Goal: Task Accomplishment & Management: Manage account settings

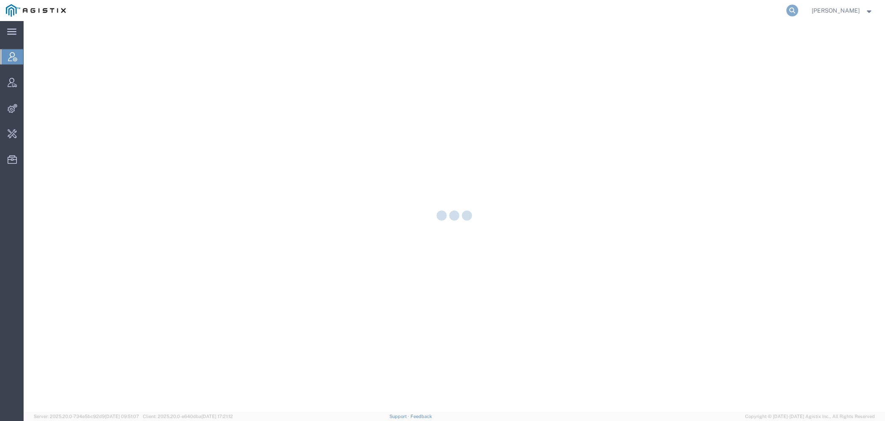
click at [791, 6] on icon at bounding box center [792, 11] width 12 height 12
paste input "57082035"
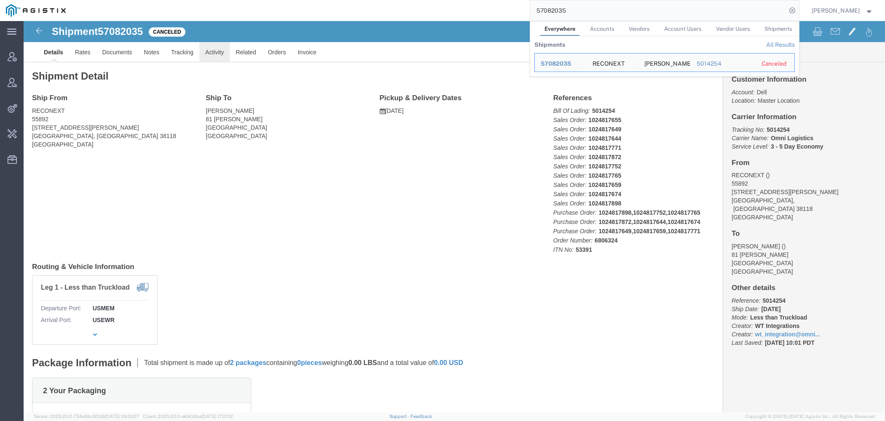
click link "Activity"
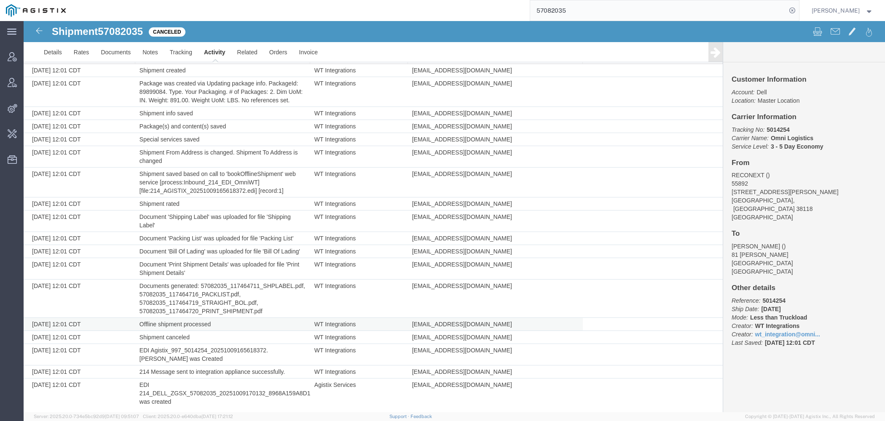
scroll to position [49, 0]
click at [557, 11] on input "57082035" at bounding box center [658, 10] width 256 height 20
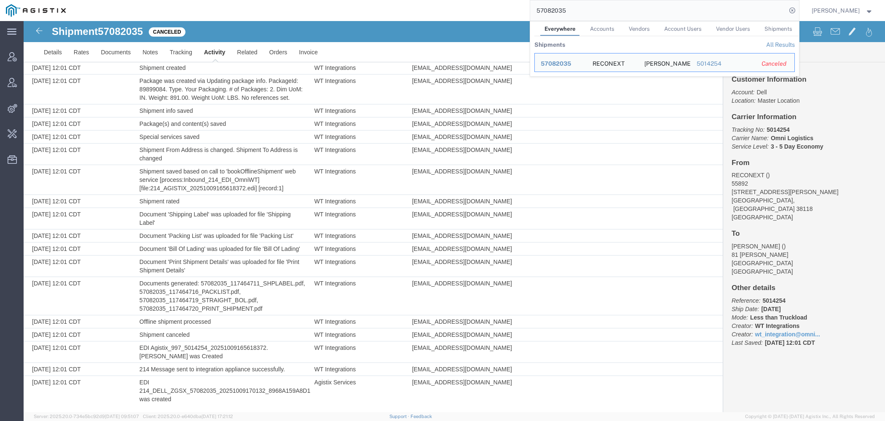
click at [557, 11] on input "57082035" at bounding box center [658, 10] width 256 height 20
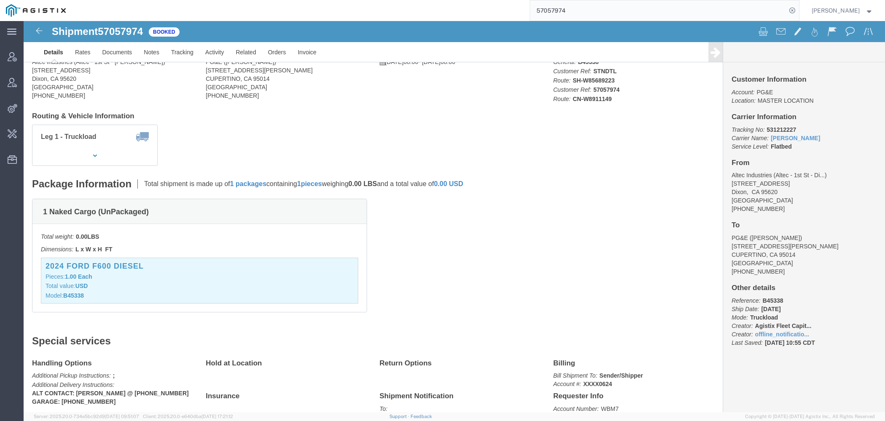
scroll to position [90, 0]
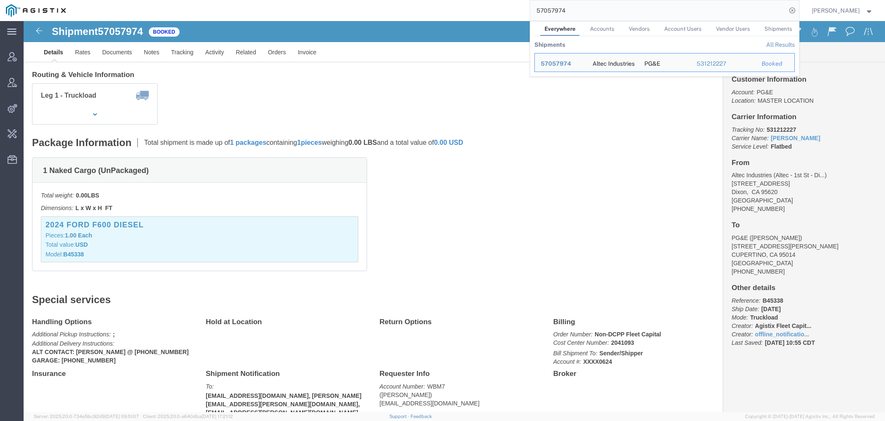
click at [557, 11] on input "57057974" at bounding box center [658, 10] width 256 height 20
paste input "7915"
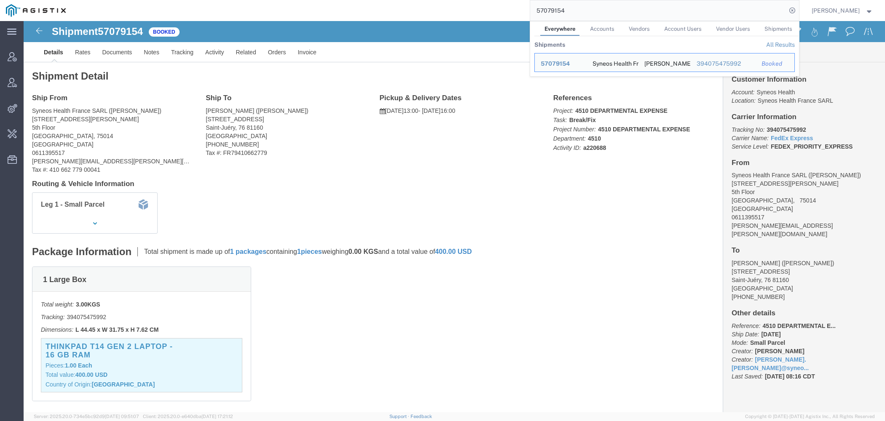
click at [561, 12] on input "57079154" at bounding box center [658, 10] width 256 height 20
click at [561, 13] on input "57079154" at bounding box center [658, 10] width 256 height 20
paste input "67918"
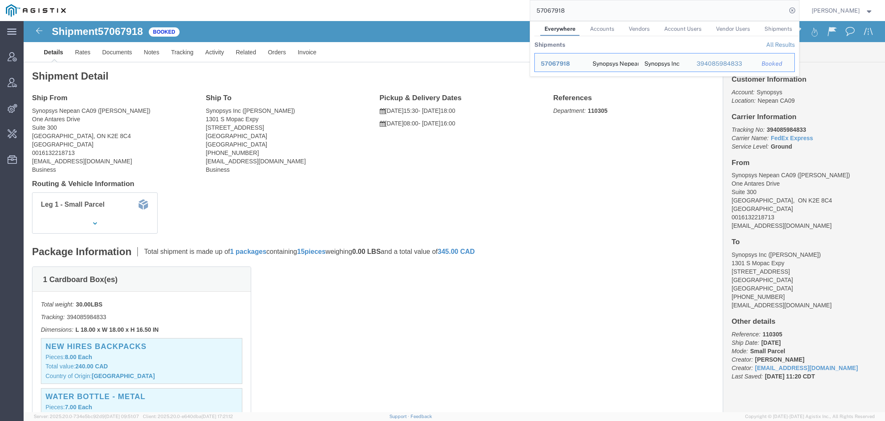
drag, startPoint x: 574, startPoint y: 13, endPoint x: 379, endPoint y: 15, distance: 195.1
click at [530, 6] on input "57067918" at bounding box center [658, 10] width 256 height 20
paste input "82166"
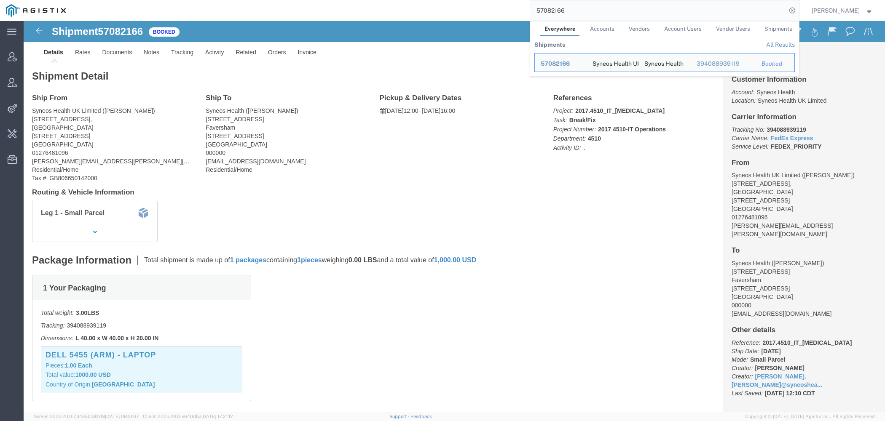
drag, startPoint x: 580, startPoint y: 11, endPoint x: 418, endPoint y: 3, distance: 162.0
click at [530, 5] on input "57082166" at bounding box center [658, 10] width 256 height 20
paste input "sales@sherman-reilly.com"
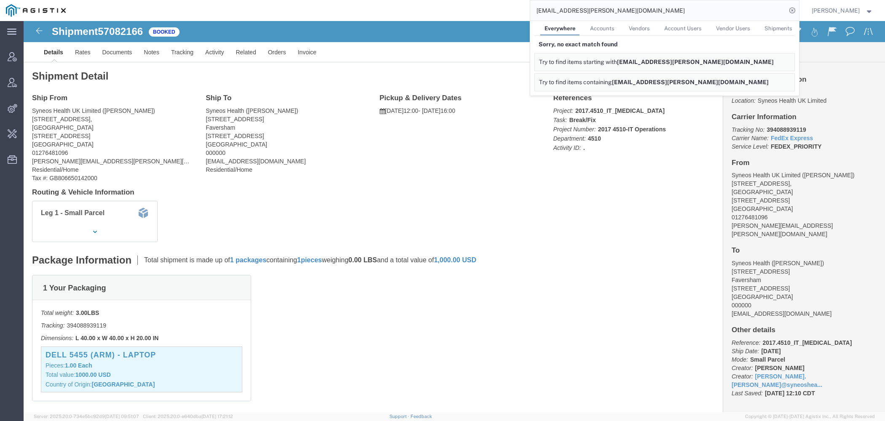
drag, startPoint x: 552, startPoint y: 11, endPoint x: 463, endPoint y: -8, distance: 91.0
click at [530, 0] on input "sales@sherman-reilly.com" at bounding box center [658, 10] width 256 height 20
drag, startPoint x: 595, startPoint y: 15, endPoint x: 505, endPoint y: -24, distance: 97.6
click at [530, 0] on input "@sherman-reilly.com" at bounding box center [658, 10] width 256 height 20
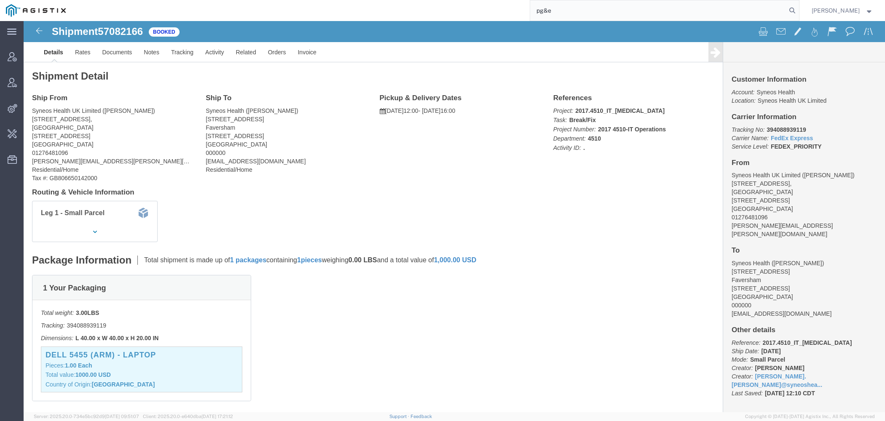
type input "pg&e"
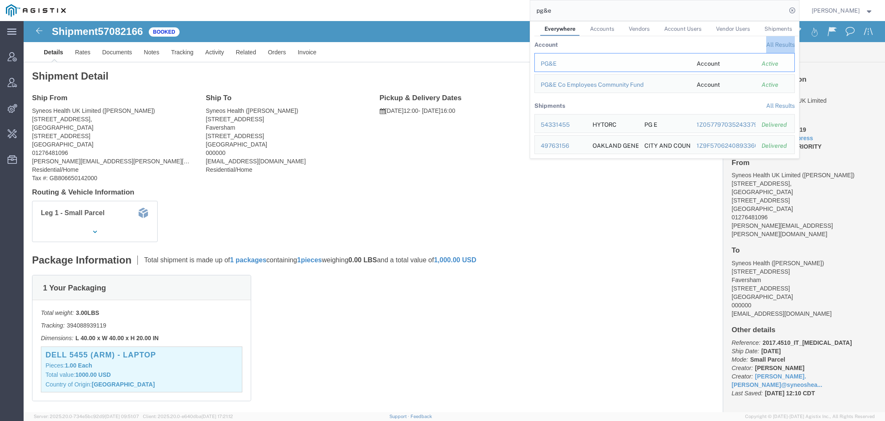
drag, startPoint x: 593, startPoint y: 62, endPoint x: 574, endPoint y: 59, distance: 19.6
click at [574, 58] on td "PG&E" at bounding box center [612, 62] width 156 height 19
click at [571, 59] on div "PG&E" at bounding box center [613, 63] width 144 height 9
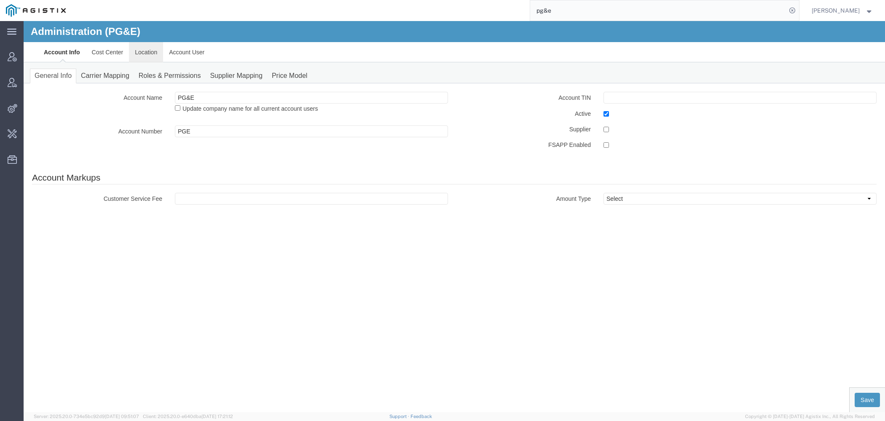
click at [145, 54] on link "Location" at bounding box center [146, 52] width 34 height 20
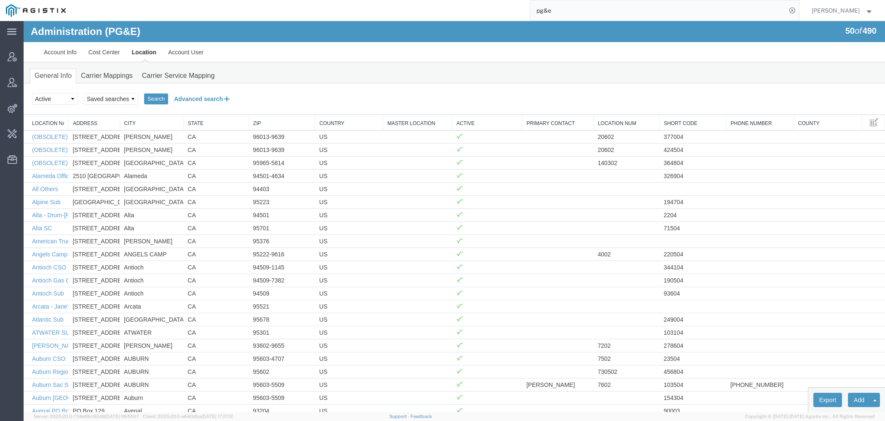
click at [204, 97] on button "Advanced search" at bounding box center [202, 99] width 69 height 14
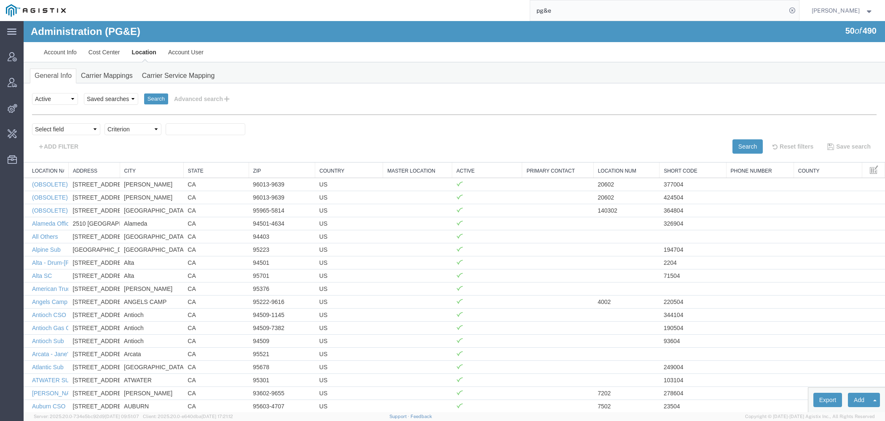
click at [75, 122] on div "Select field Address City Country County Location Name Location Num Master Loca…" at bounding box center [454, 134] width 845 height 39
select select "city"
click option "City" at bounding box center [24, 21] width 0 height 0
select select "contains"
click option "contains" at bounding box center [24, 21] width 0 height 0
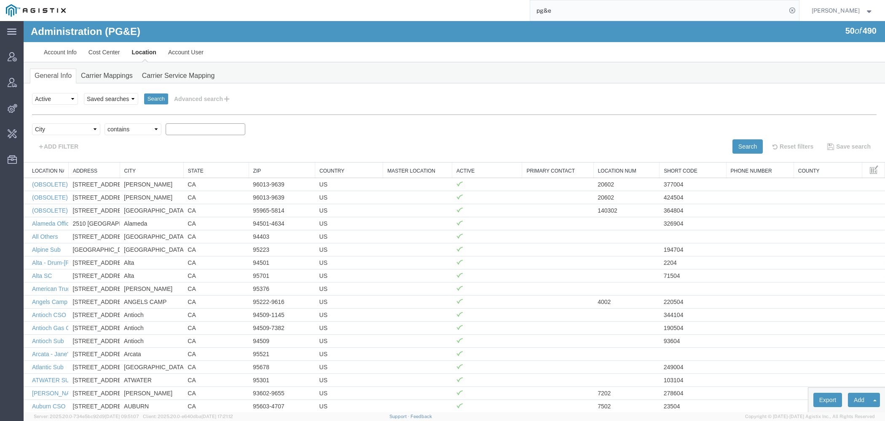
paste input "SAN JOS"
type input "SAN JOS"
click at [742, 145] on button "Search" at bounding box center [747, 146] width 30 height 14
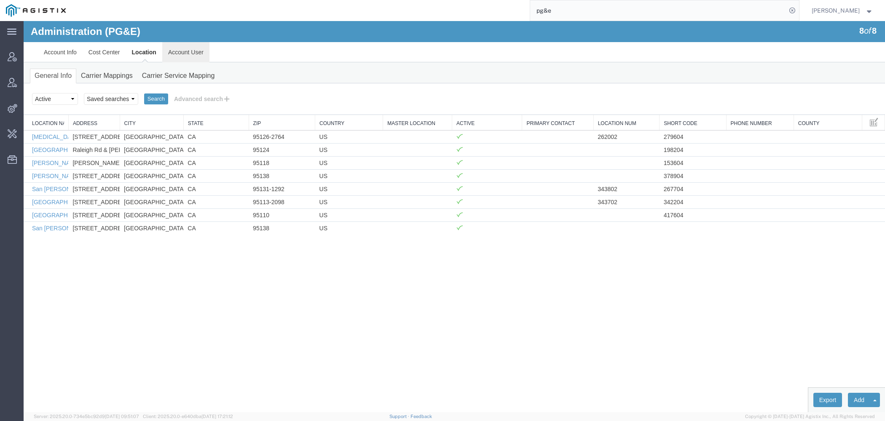
click at [193, 50] on link "Account User" at bounding box center [185, 52] width 47 height 20
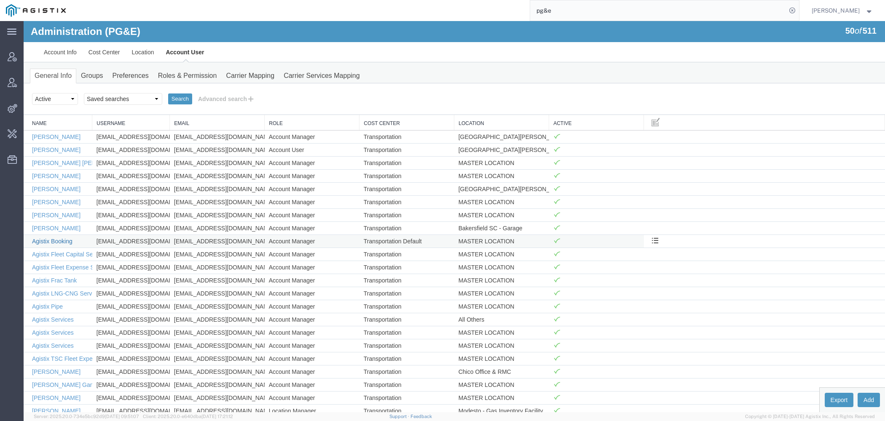
click at [62, 238] on link "Agistix Booking" at bounding box center [52, 241] width 40 height 7
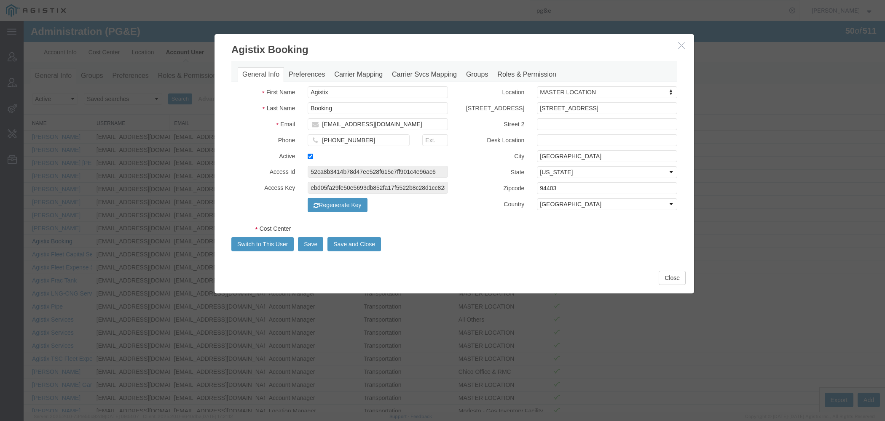
select select "COSTCENTER"
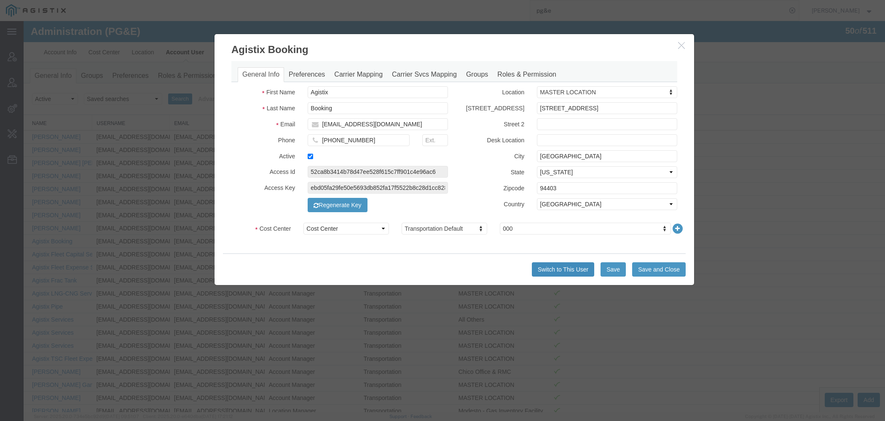
click at [566, 274] on button "Switch to This User" at bounding box center [563, 270] width 62 height 14
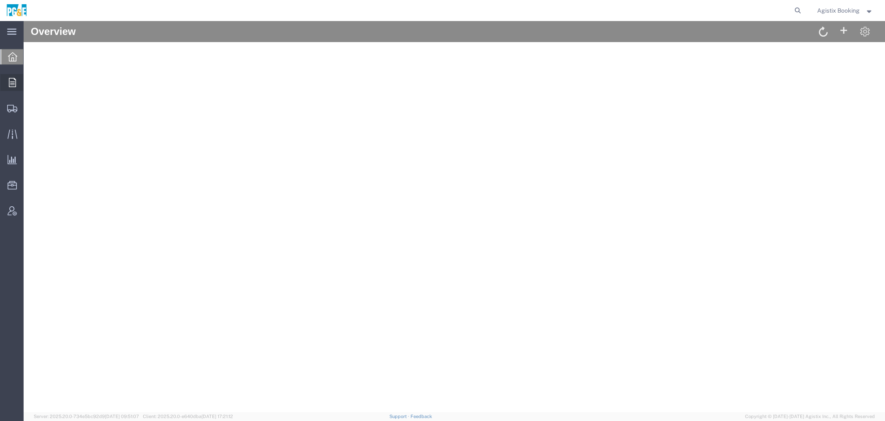
click at [14, 87] on icon at bounding box center [12, 82] width 7 height 9
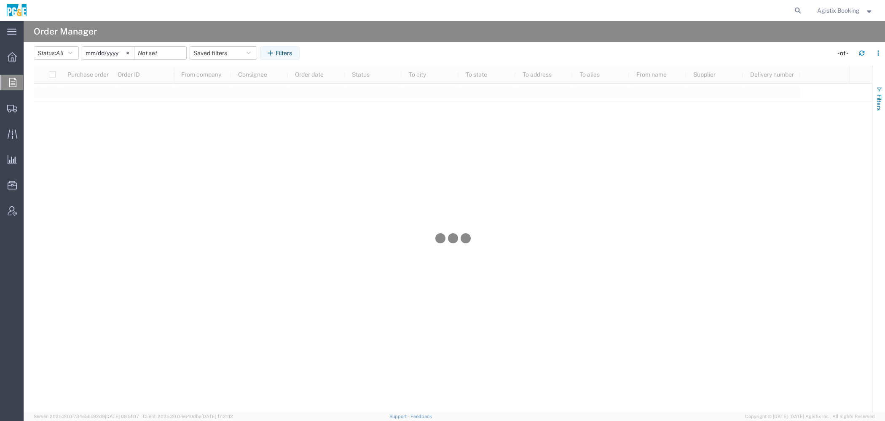
click at [879, 103] on span "Filters" at bounding box center [879, 102] width 7 height 16
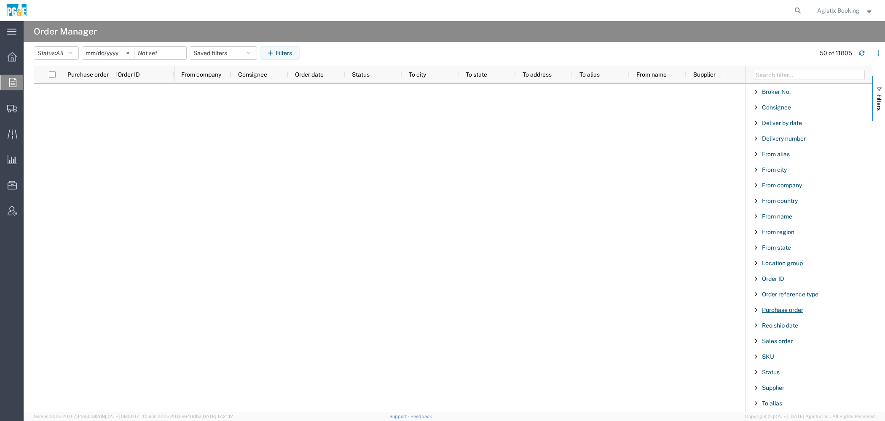
click at [786, 310] on span "Purchase order" at bounding box center [782, 310] width 41 height 7
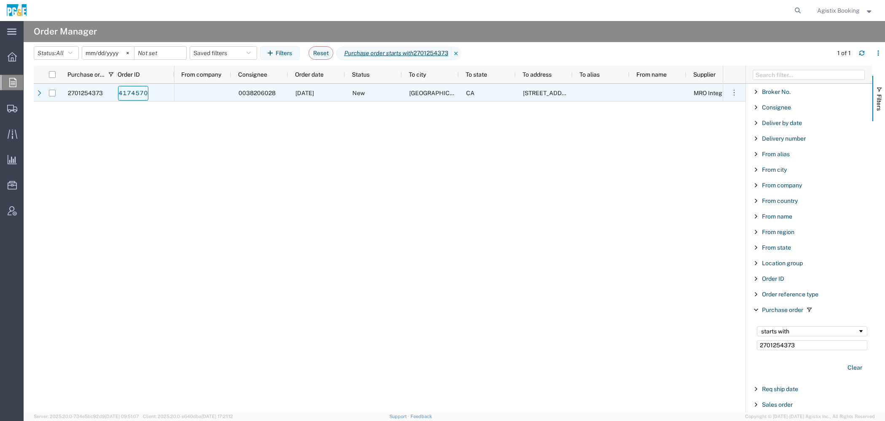
type input "2701254373"
click at [138, 94] on link "4174570" at bounding box center [133, 93] width 30 height 15
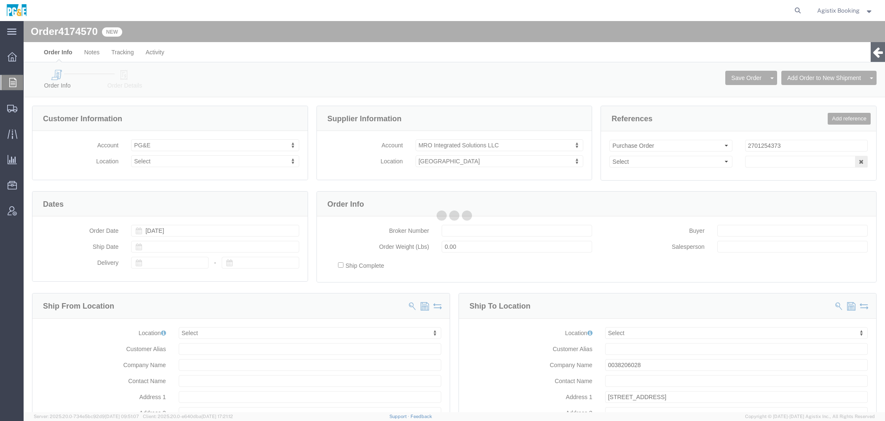
click div
select select
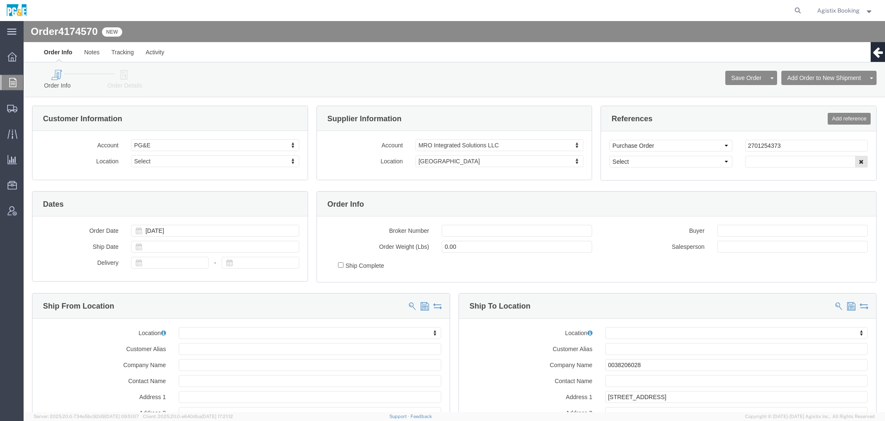
click link "Order Details"
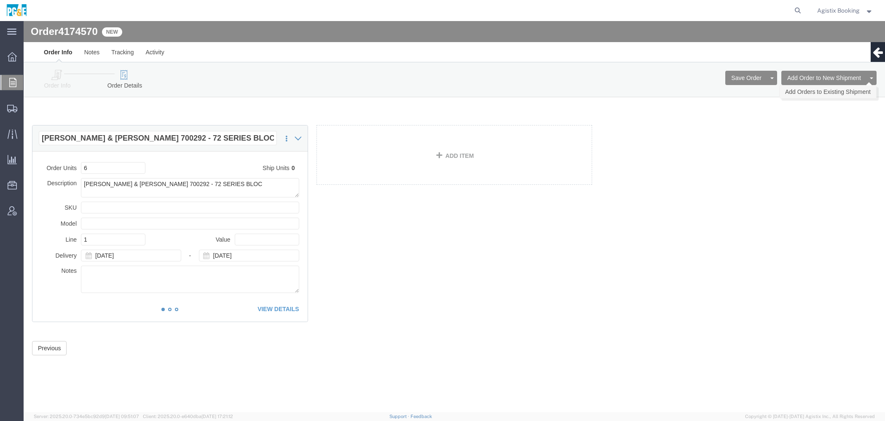
click link "Add Orders to Existing Shipment"
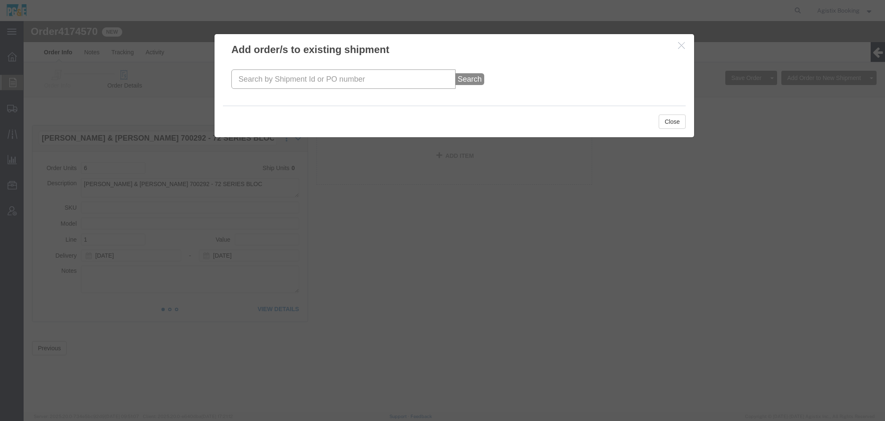
click input "text"
paste input "57082334"
type input "57082334"
click button "Search"
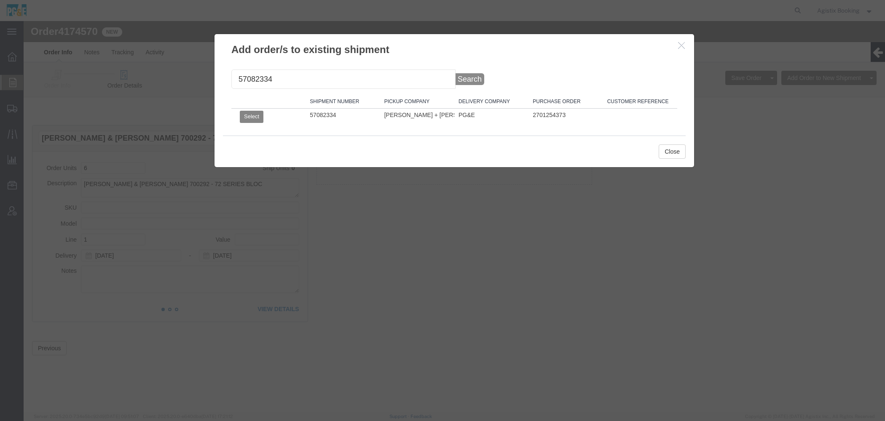
click button "Select"
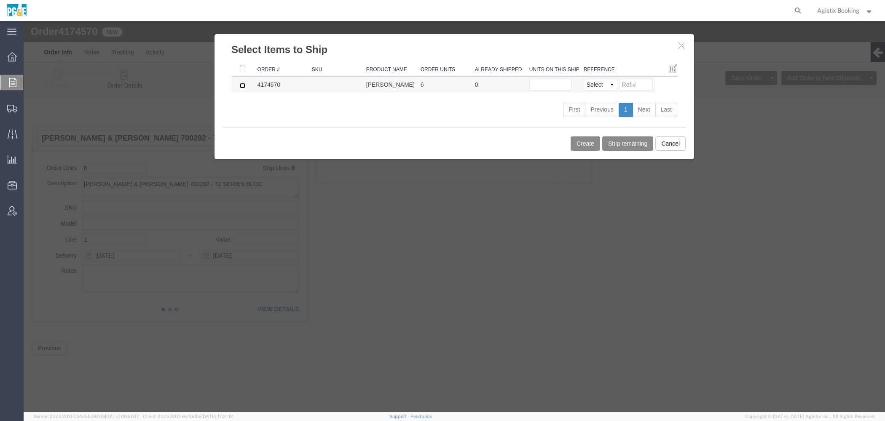
click input "checkbox"
checkbox input "true"
click input "text"
type input "6"
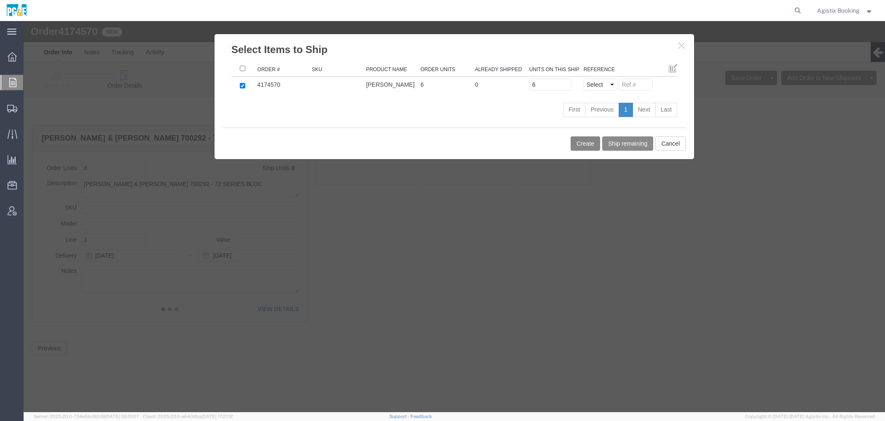
click button "Create"
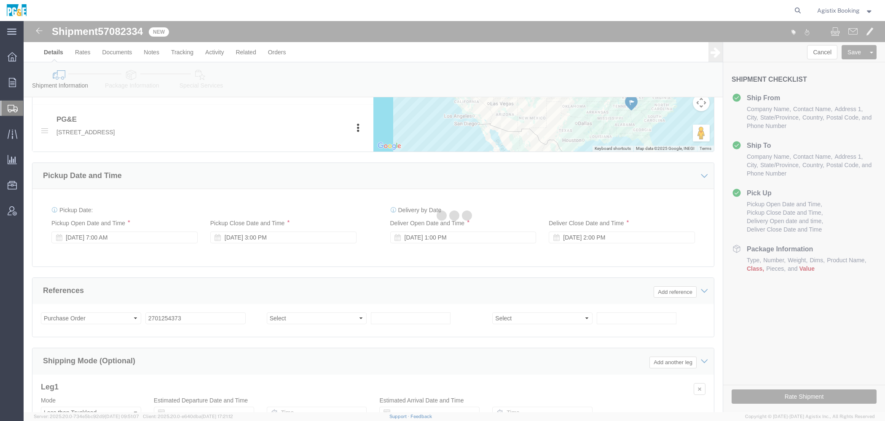
scroll to position [397, 0]
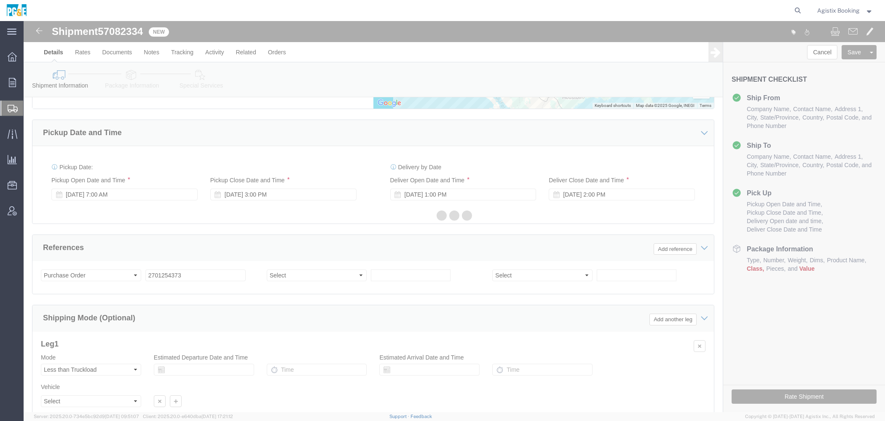
click div
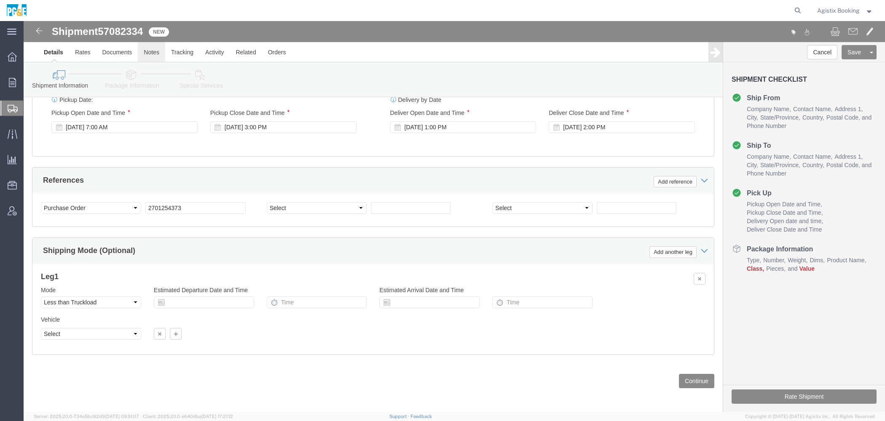
click link "Notes"
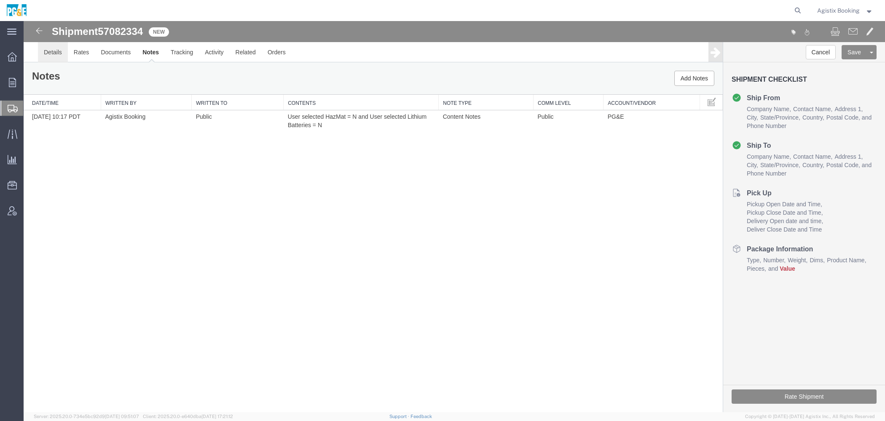
click at [55, 50] on link "Details" at bounding box center [53, 52] width 30 height 20
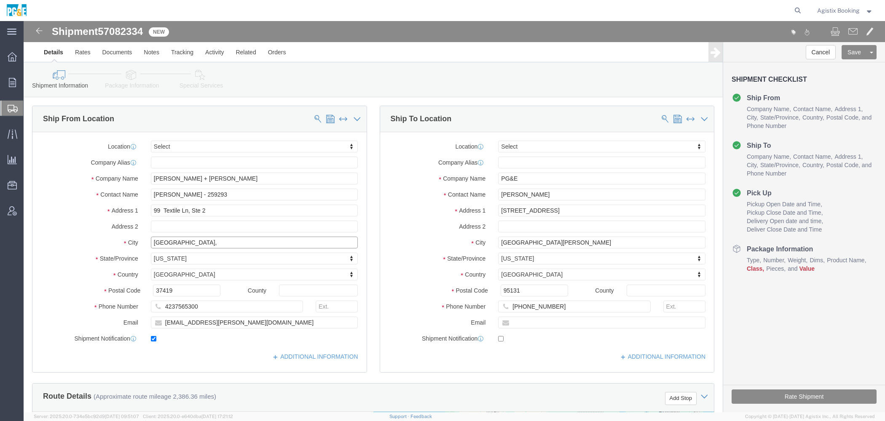
click input "Chattanooga,"
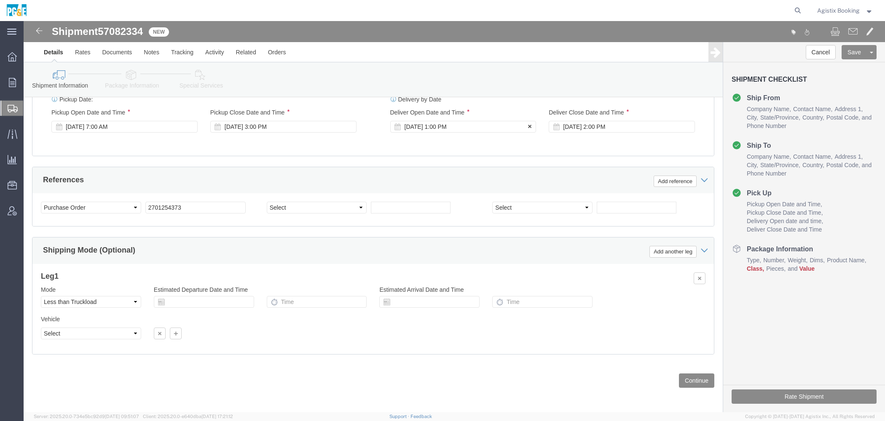
type input "Chattanooga"
click div "Oct 24 2025 1:00 PM"
click button "Apply"
click div "Oct 24 2025 2:00 PM"
click button "Apply"
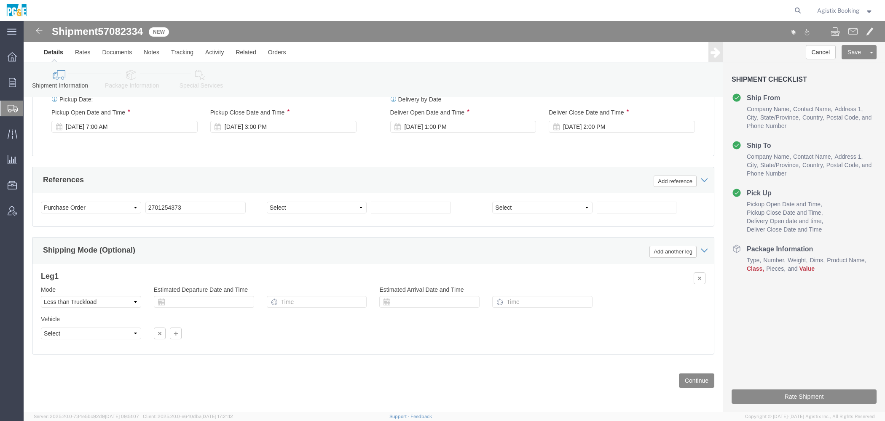
click link "Package Information"
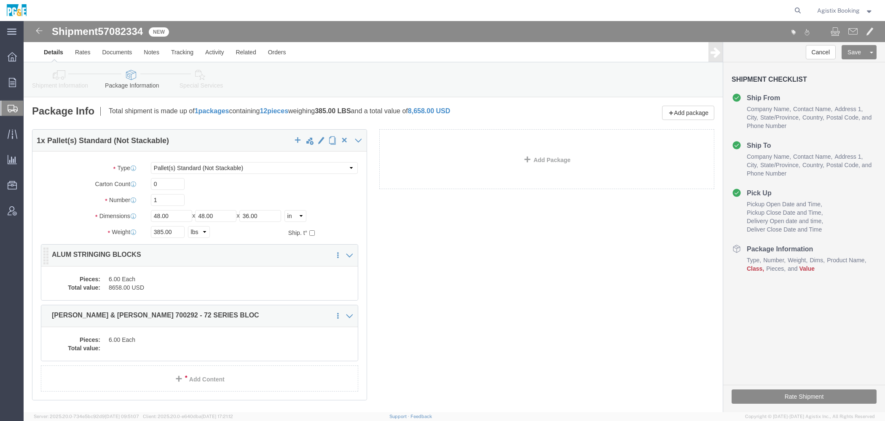
click dd "6.00 Each"
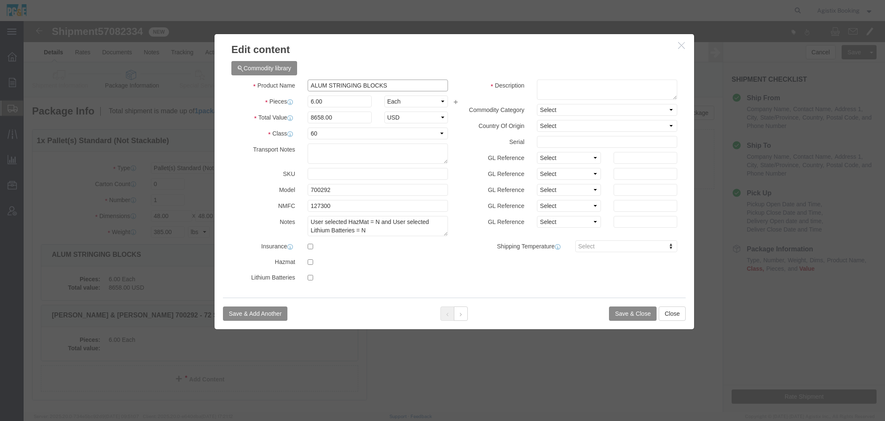
click input "ALUM STRINGING BLOCKS"
click icon "button"
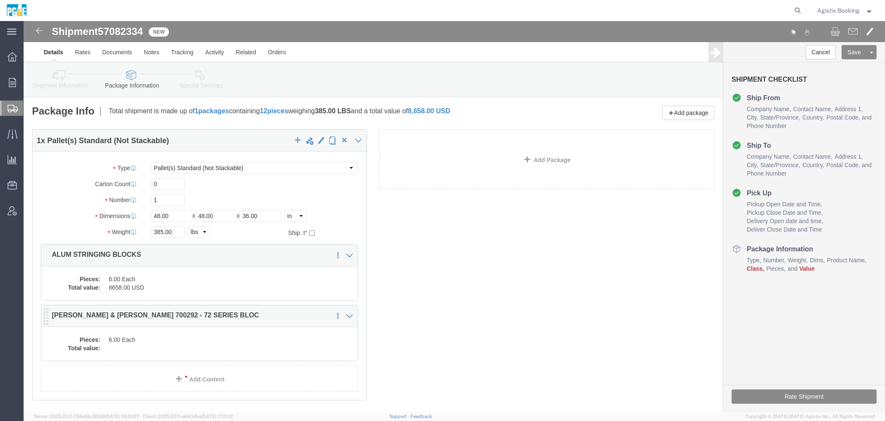
click dd
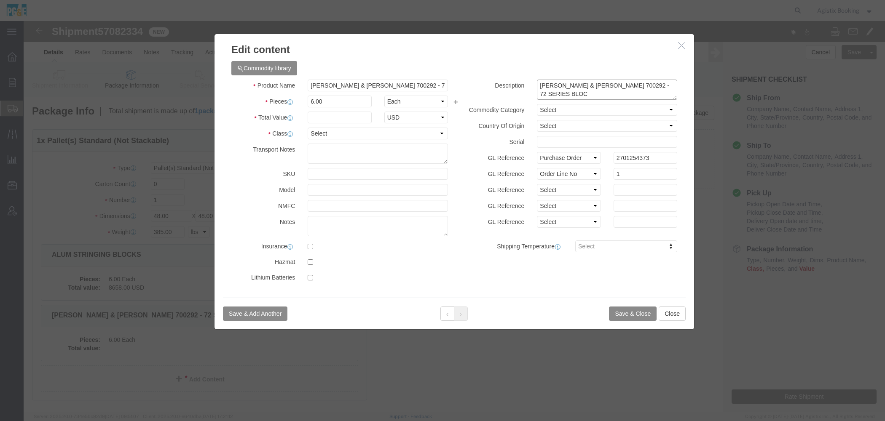
click textarea "SHERMAN & REILLY 700292 - 72 SERIES BLOC"
paste textarea "ALUM STRINGING BLOCKS"
type textarea "SHERMAN & REILLY 700292 - 72 SERIES BLOC / ALUM STRINGING BLOCKS"
click input "text"
type input "8658"
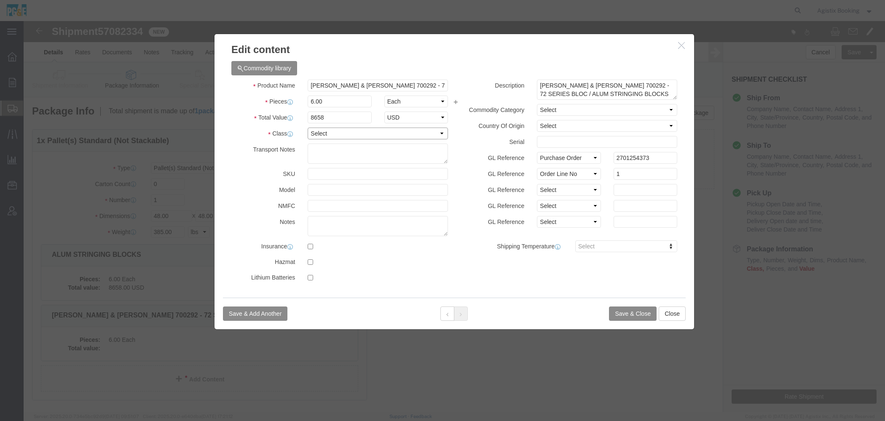
select select "60"
click option "60"
click button "Save & Close"
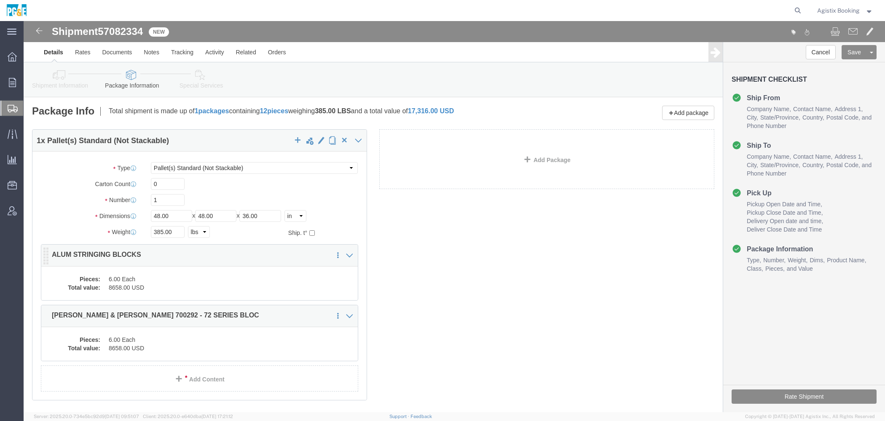
click dd "6.00 Each"
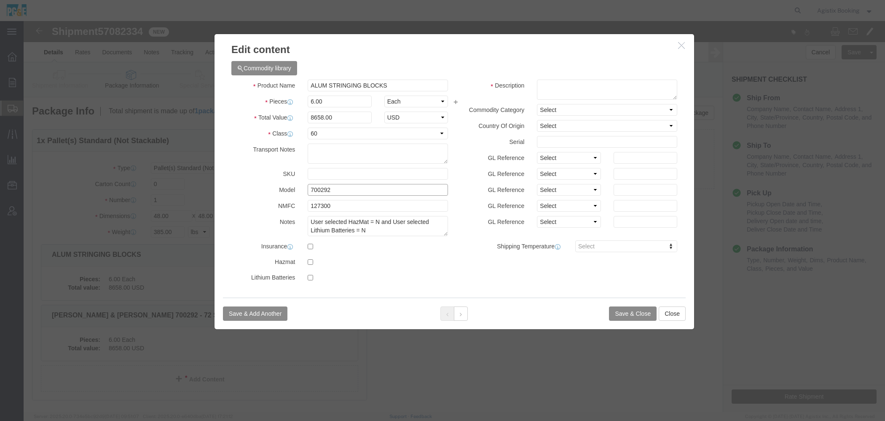
click input "700292"
click icon "button"
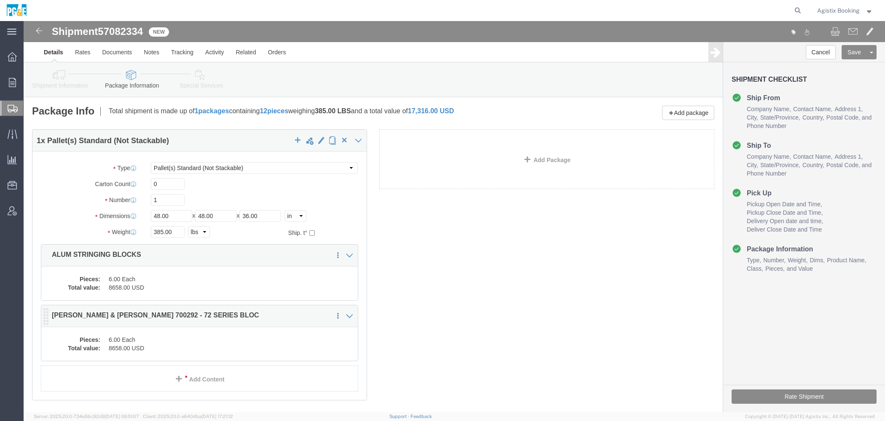
click dd "8658.00 USD"
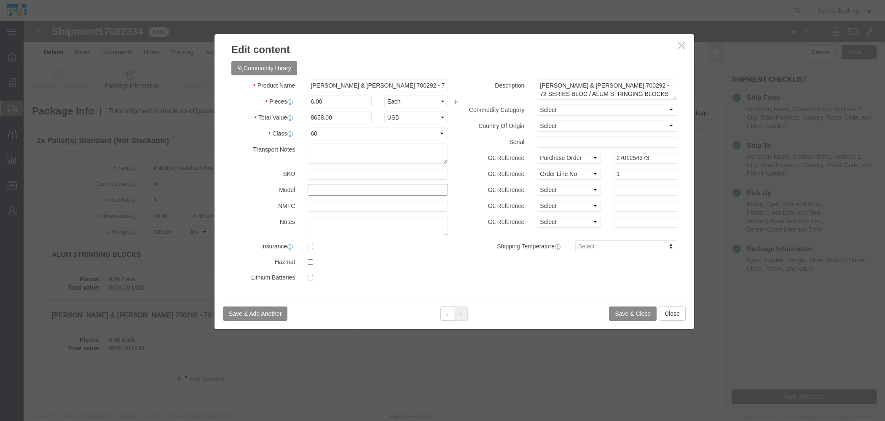
click input "text"
paste input "700292"
type input "700292"
click button "Save & Close"
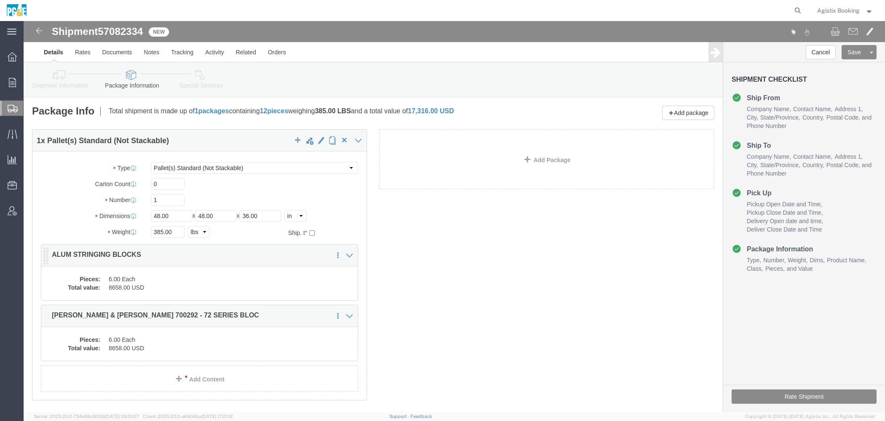
click dd "6.00 Each"
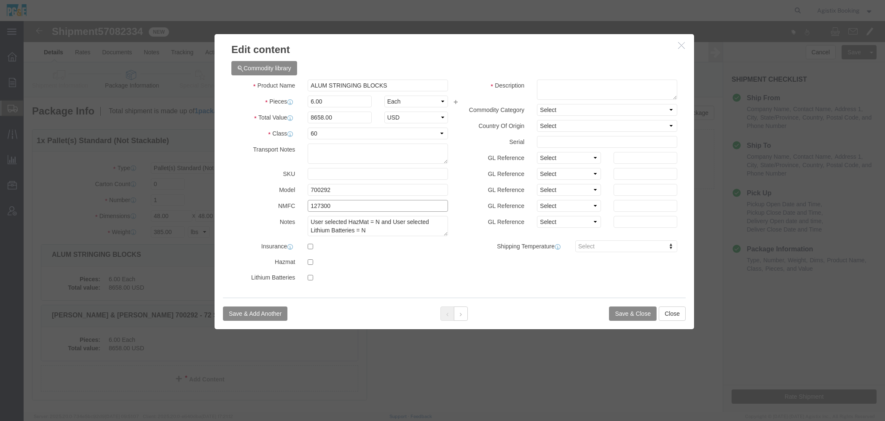
click input "127300"
click icon "button"
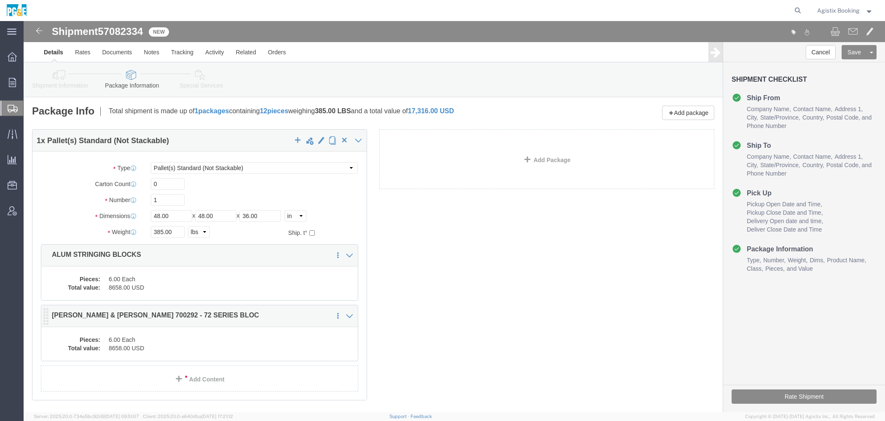
click dd "6.00 Each"
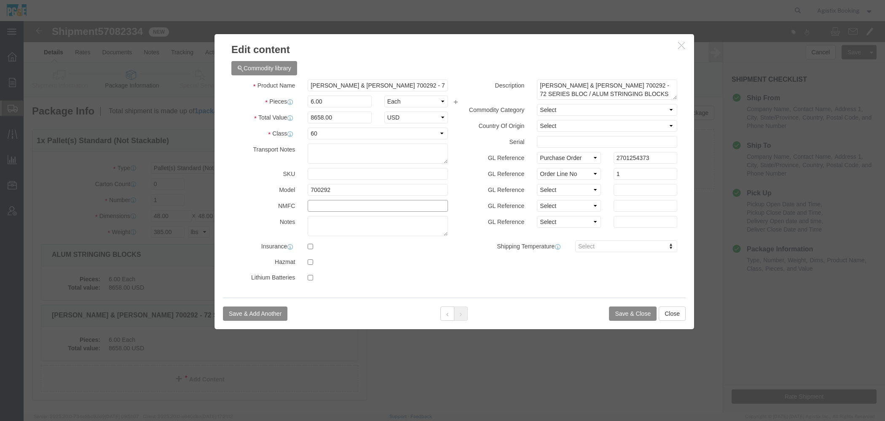
click input "text"
paste input "127300"
type input "127300"
click button "Save & Close"
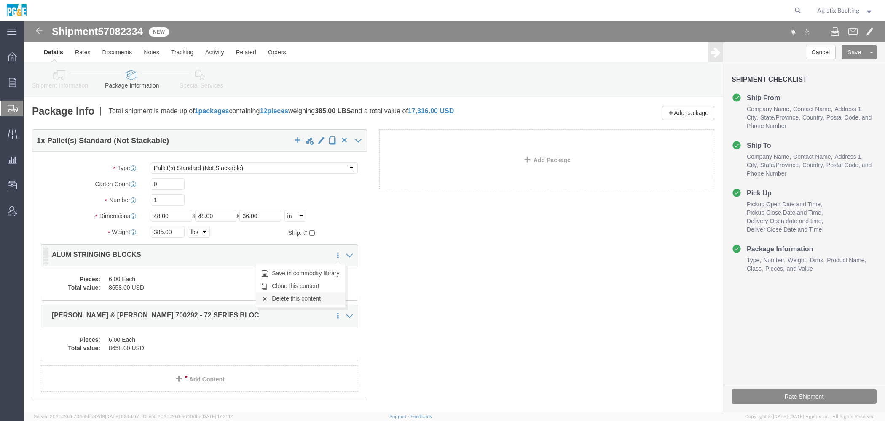
click link "Delete this content"
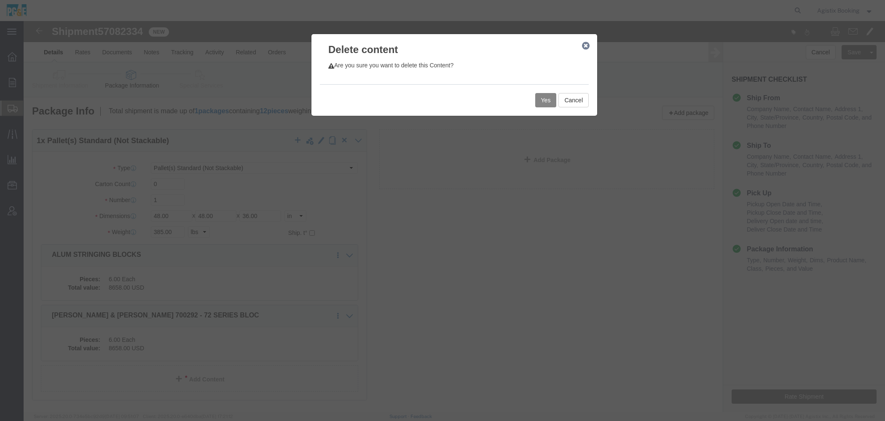
click button "Yes"
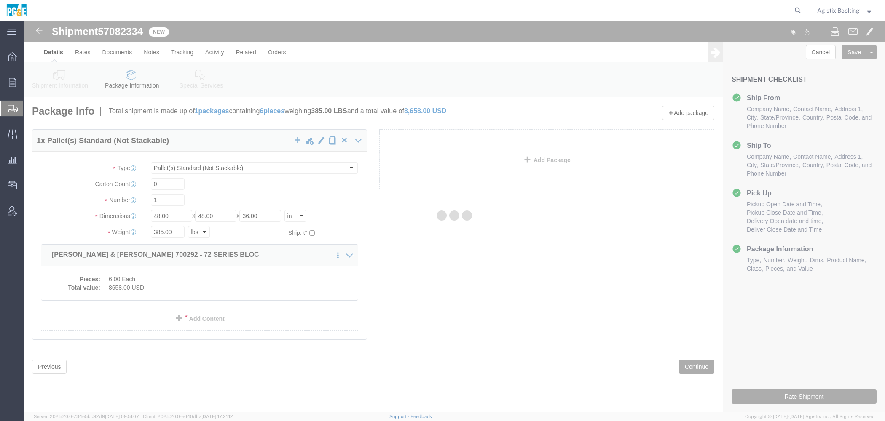
select select "PSNS"
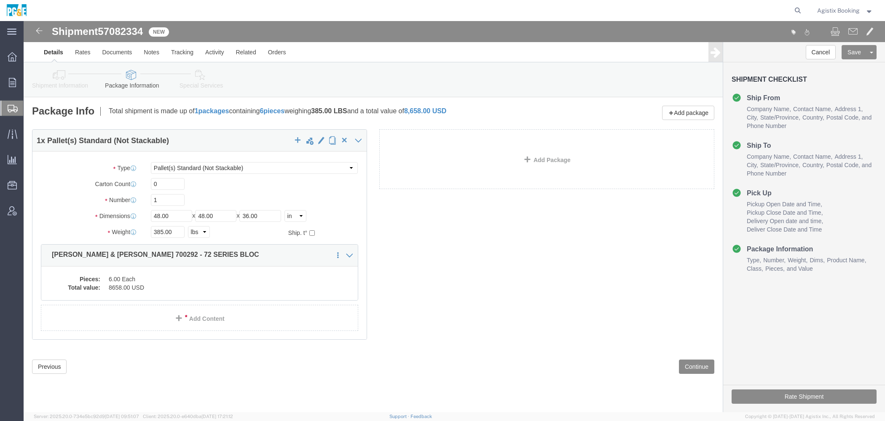
click link "Special Services"
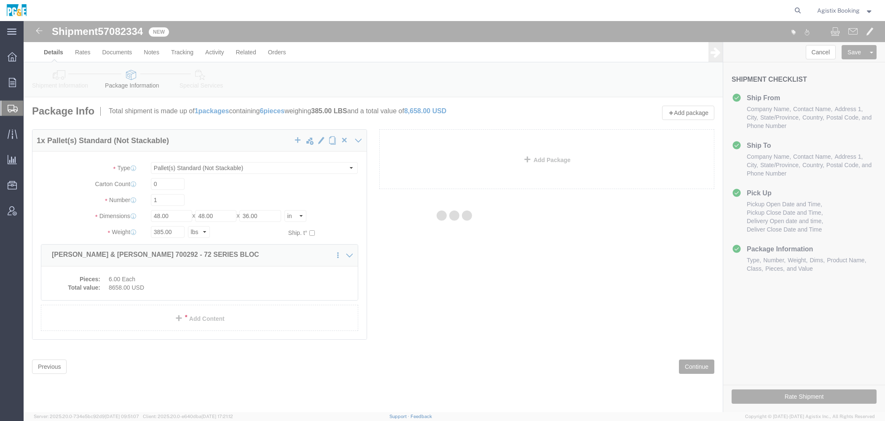
click div
select select
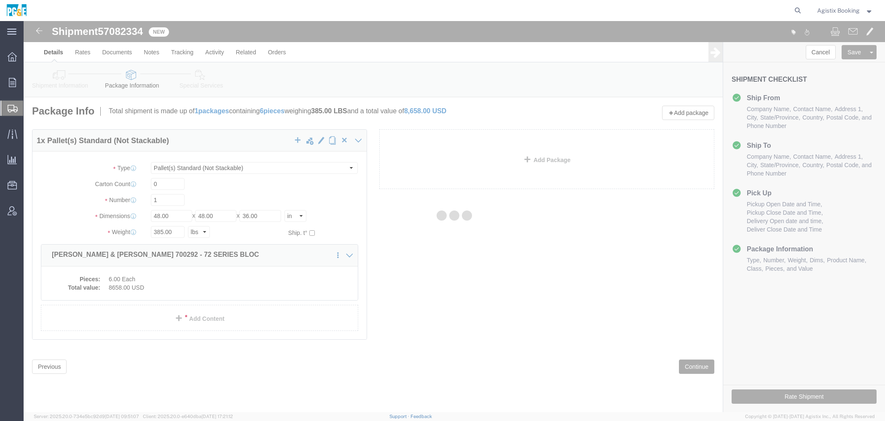
select select
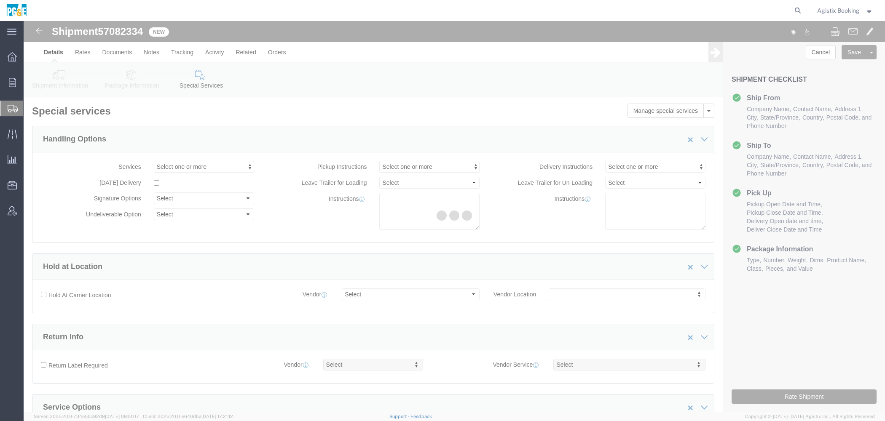
click div
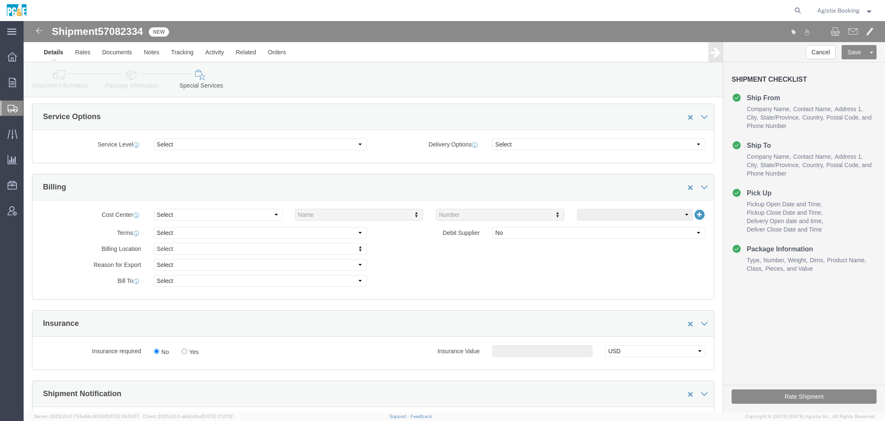
scroll to position [602, 0]
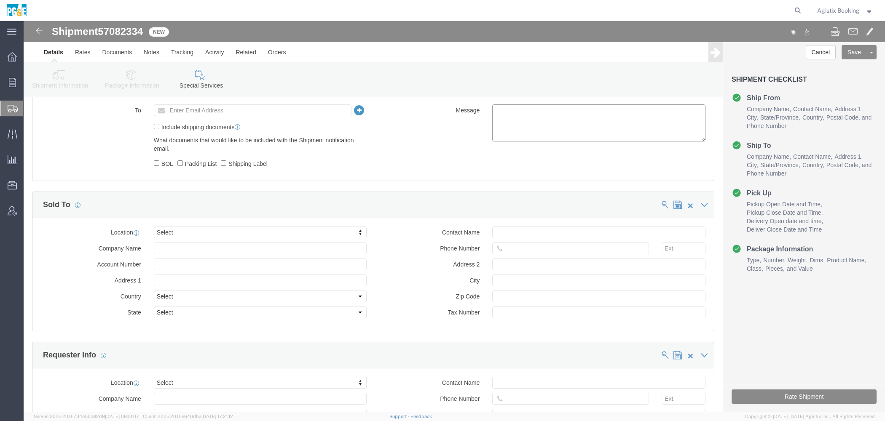
click textarea
paste textarea "Shipment #XXXXXXX has been booked. Once confirmed by the carrier, the BOL will …"
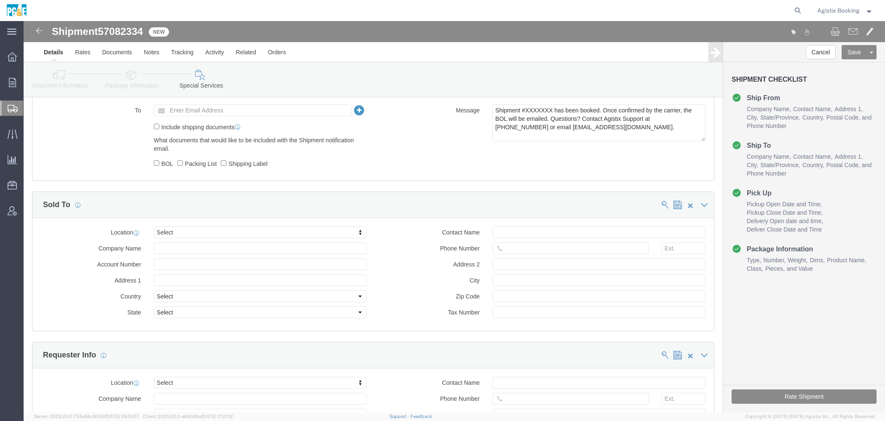
click span "57082334"
copy h1 "57082334"
click textarea "Shipment #XXXXXXX has been booked. Once confirmed by the carrier, the BOL will …"
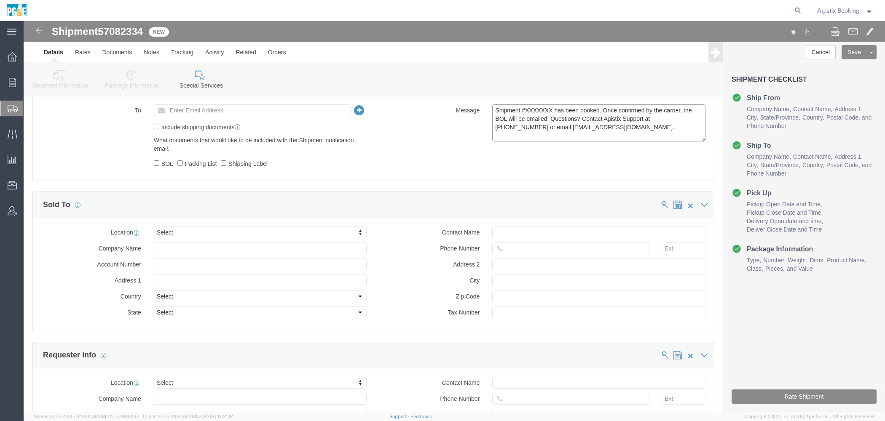
paste textarea "57082334"
type textarea "Shipment #57082334 has been booked. Once confirmed by the carrier, the BOL will…"
click button "Rate Shipment"
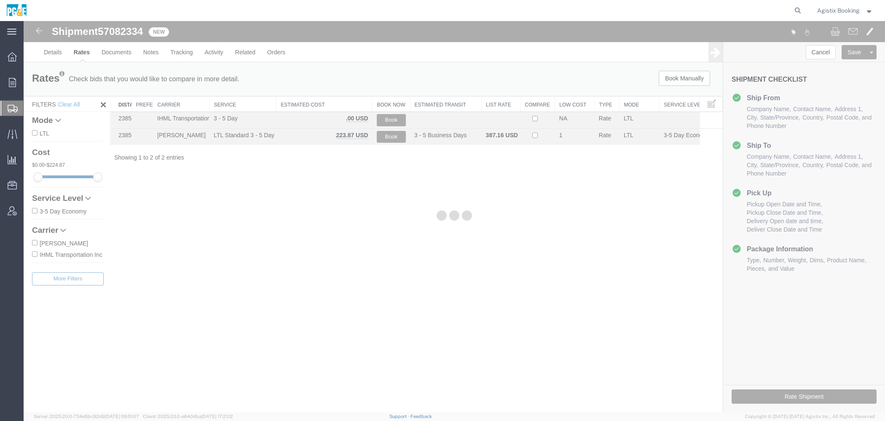
scroll to position [0, 0]
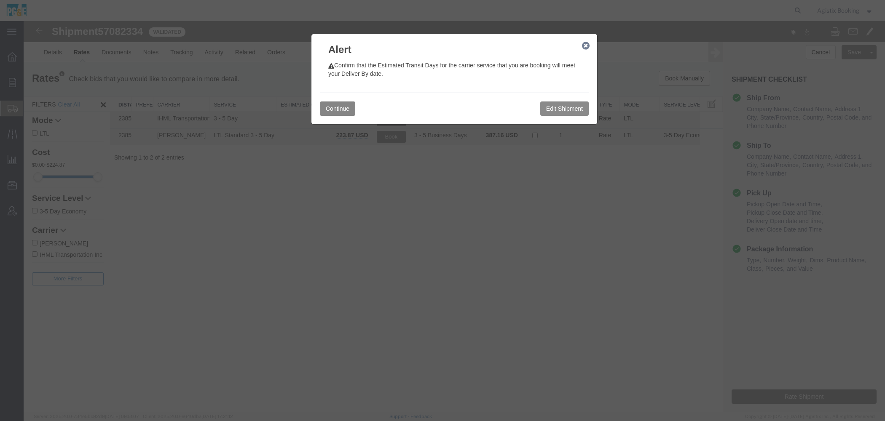
click at [348, 108] on button "Continue" at bounding box center [337, 109] width 35 height 14
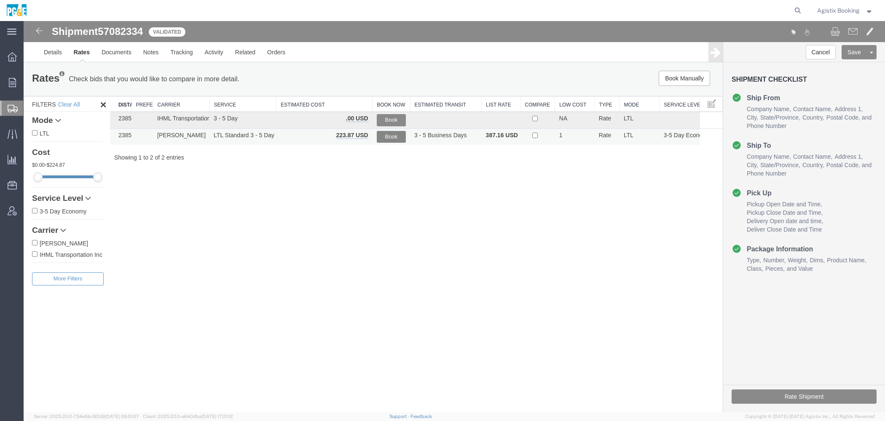
click at [391, 136] on button "Book" at bounding box center [391, 137] width 29 height 12
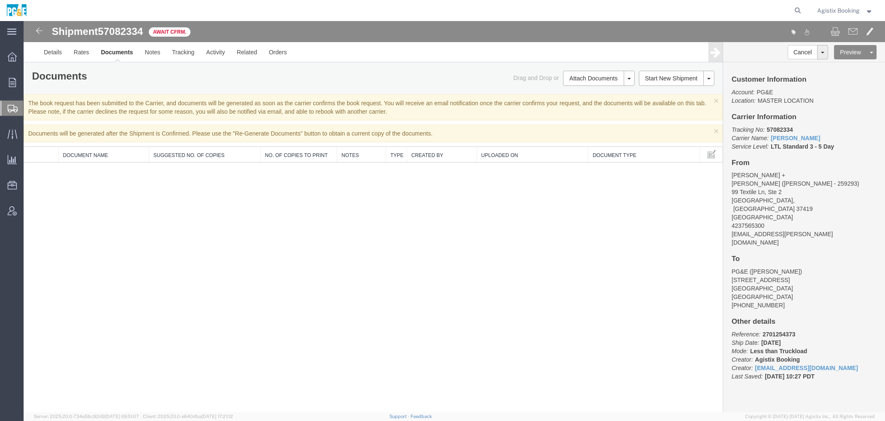
click at [827, 6] on span "Agistix Booking" at bounding box center [838, 10] width 43 height 9
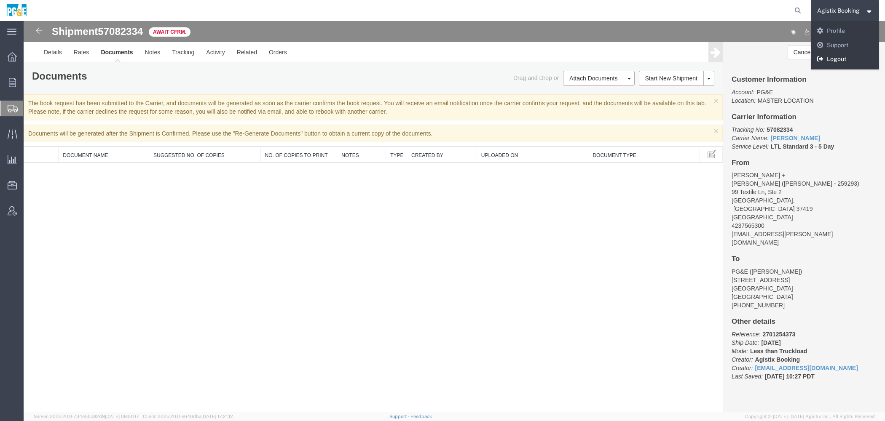
click at [822, 53] on link "Logout" at bounding box center [845, 59] width 69 height 14
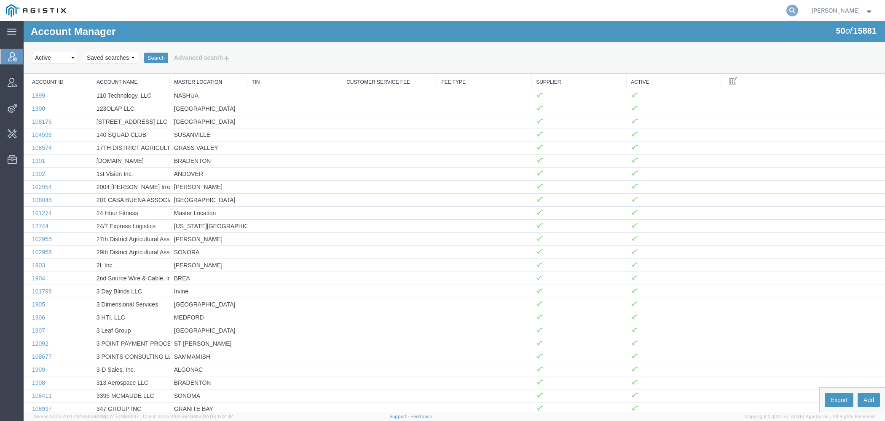
click at [793, 11] on icon at bounding box center [792, 11] width 12 height 12
type input "pgw"
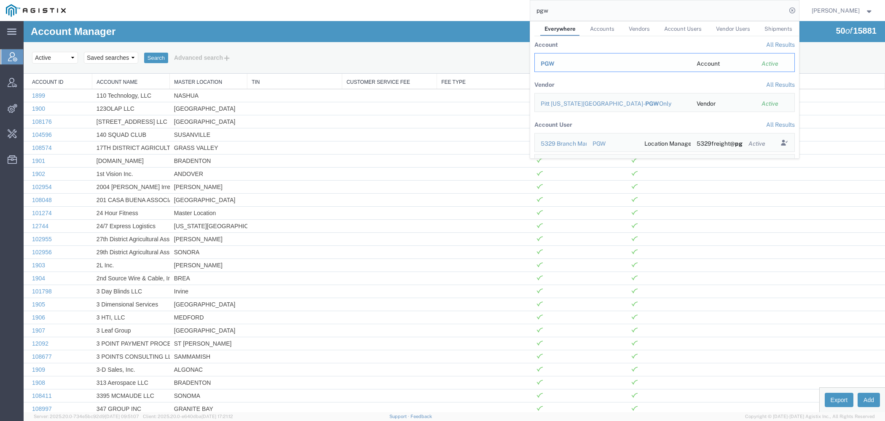
click at [551, 65] on span "PGW" at bounding box center [548, 63] width 14 height 7
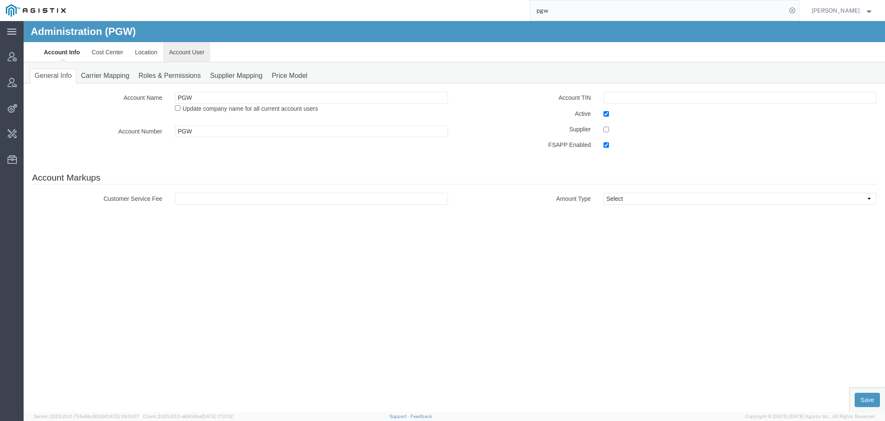
click at [189, 50] on link "Account User" at bounding box center [186, 52] width 47 height 20
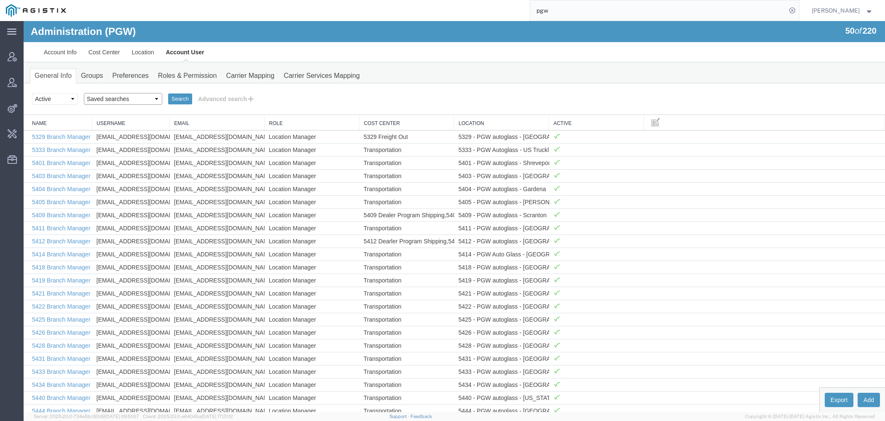
select select "Offline user"
click option "Offline user" at bounding box center [24, 21] width 0 height 0
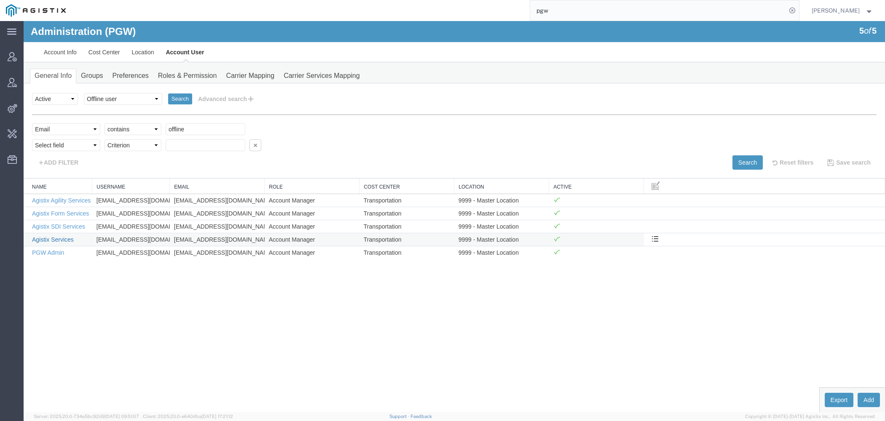
click at [69, 238] on link "Agistix Services" at bounding box center [53, 239] width 42 height 7
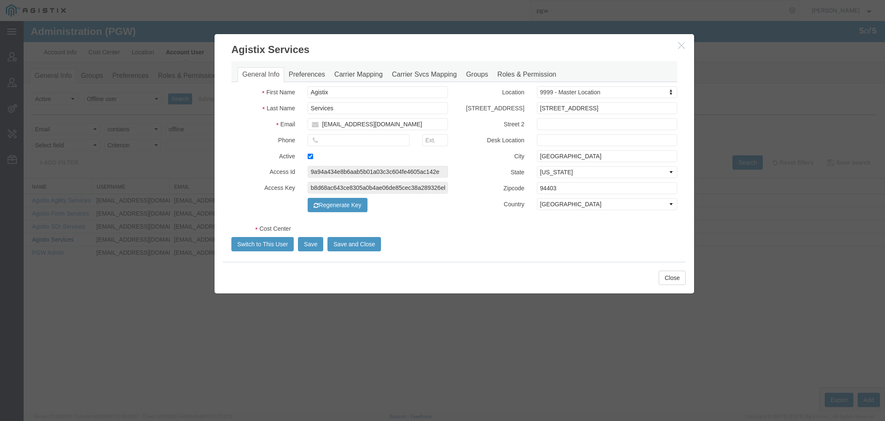
select select "COSTCENTER"
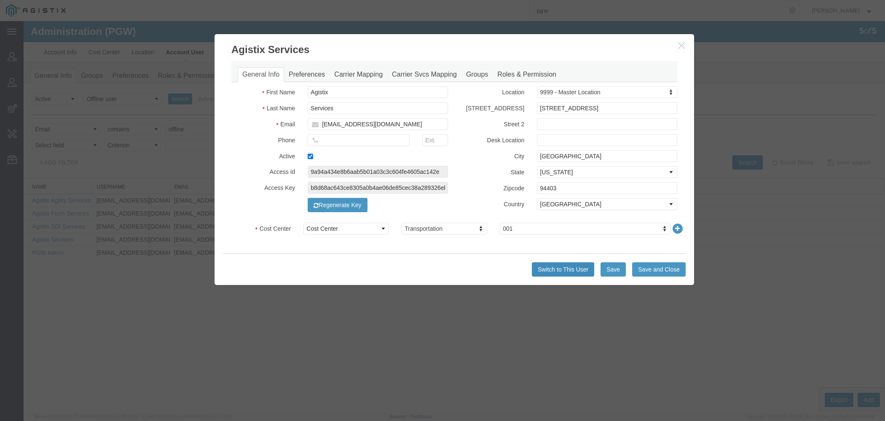
click at [557, 268] on button "Switch to This User" at bounding box center [563, 270] width 62 height 14
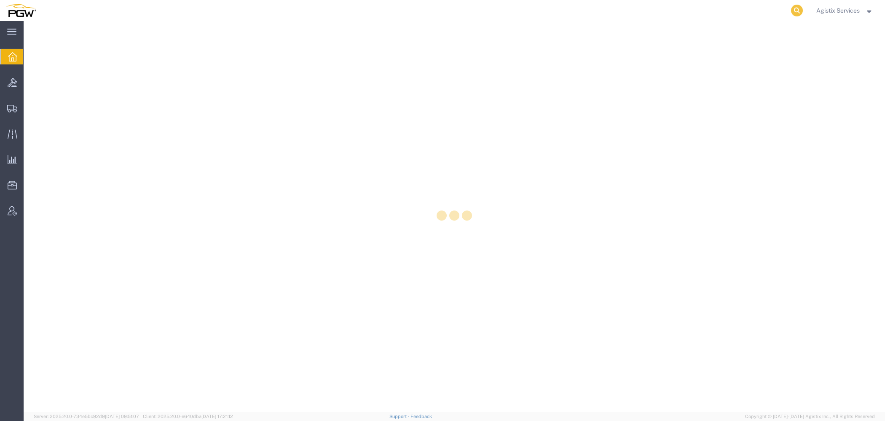
click at [797, 11] on icon at bounding box center [797, 11] width 12 height 12
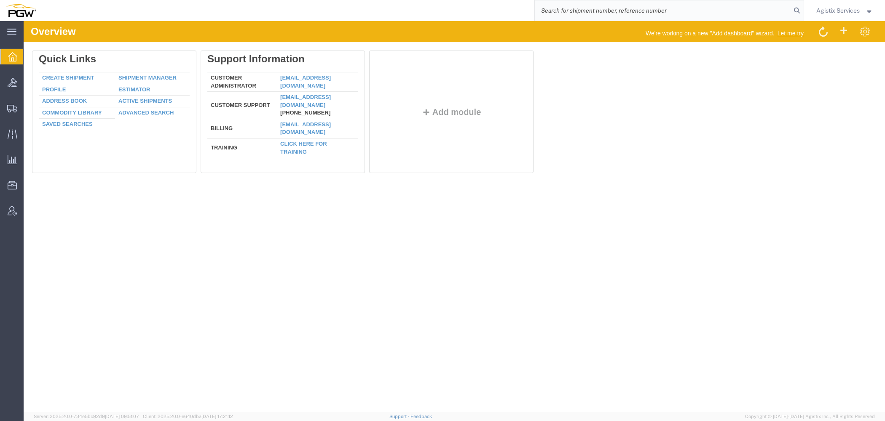
click at [686, 11] on input "search" at bounding box center [663, 10] width 256 height 20
paste input "57082367"
type input "57082367"
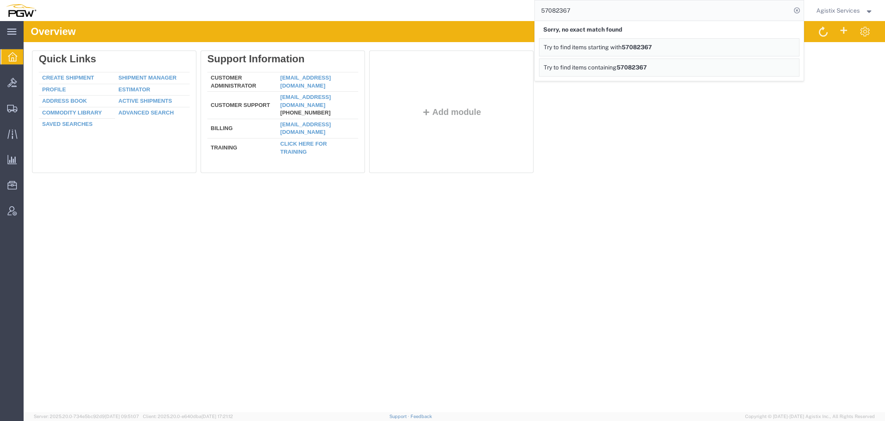
click at [827, 13] on span "Agistix Services" at bounding box center [837, 10] width 43 height 9
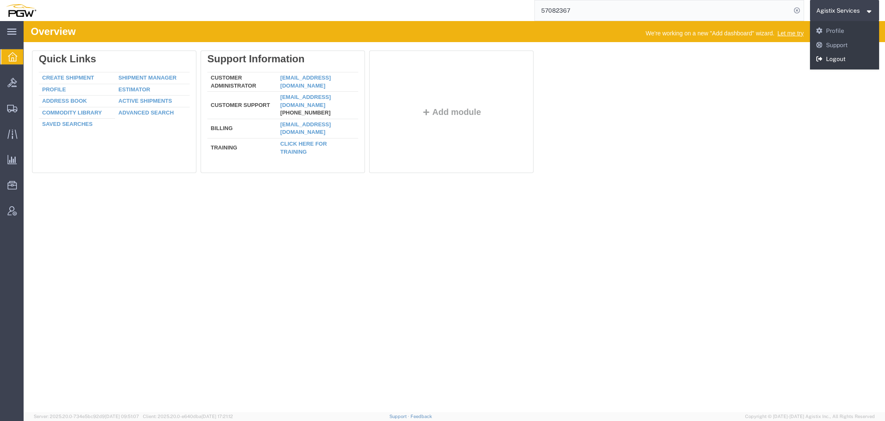
click at [832, 58] on link "Logout" at bounding box center [845, 59] width 70 height 14
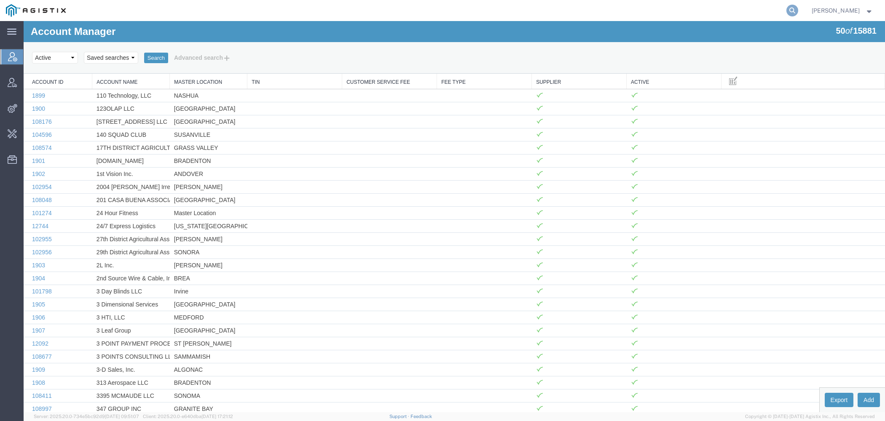
click at [794, 16] on icon at bounding box center [792, 11] width 12 height 12
click at [794, 11] on icon at bounding box center [792, 11] width 12 height 12
click at [757, 8] on input "search" at bounding box center [658, 10] width 256 height 20
paste input "57082367"
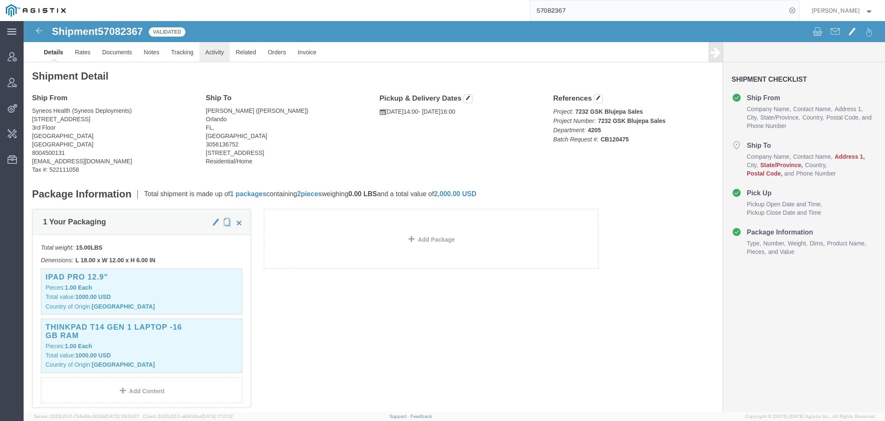
click link "Activity"
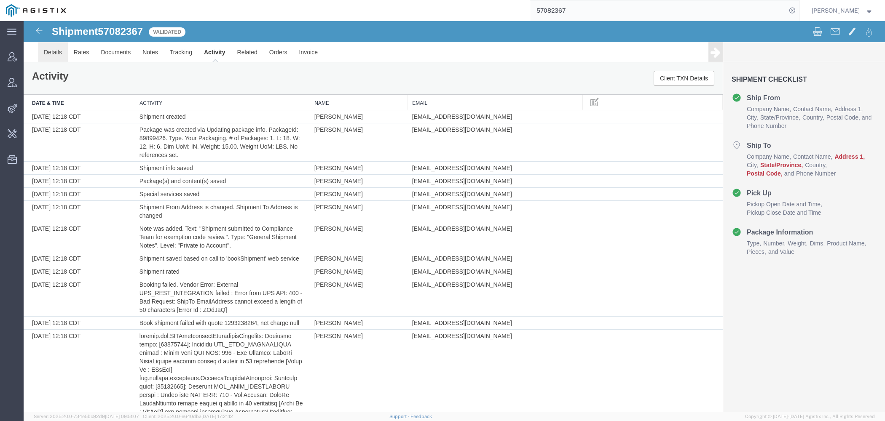
click at [57, 54] on link "Details" at bounding box center [53, 52] width 30 height 20
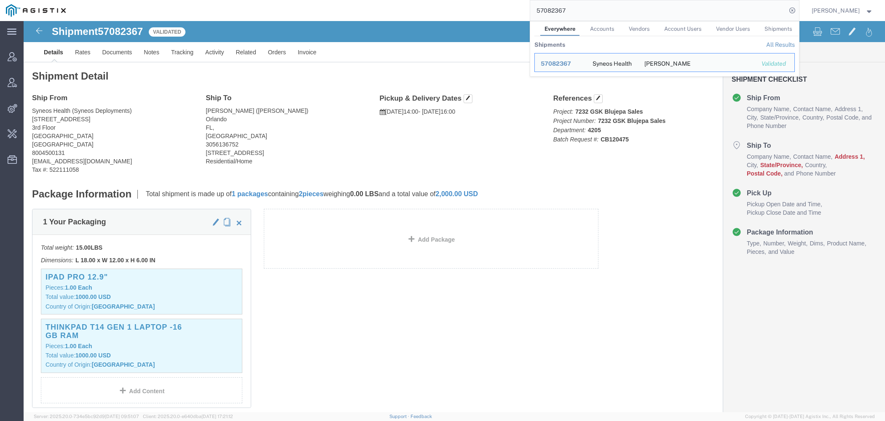
drag, startPoint x: 582, startPoint y: 8, endPoint x: 484, endPoint y: 8, distance: 98.6
click at [530, 8] on input "57082367" at bounding box center [658, 10] width 256 height 20
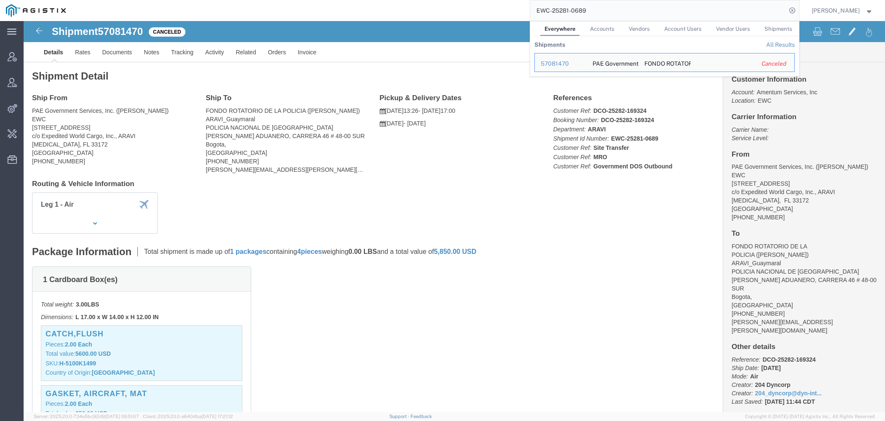
drag, startPoint x: 595, startPoint y: 13, endPoint x: 483, endPoint y: 6, distance: 112.3
click at [530, 6] on input "EWC-25281-0689" at bounding box center [658, 10] width 256 height 20
paste input "11520"
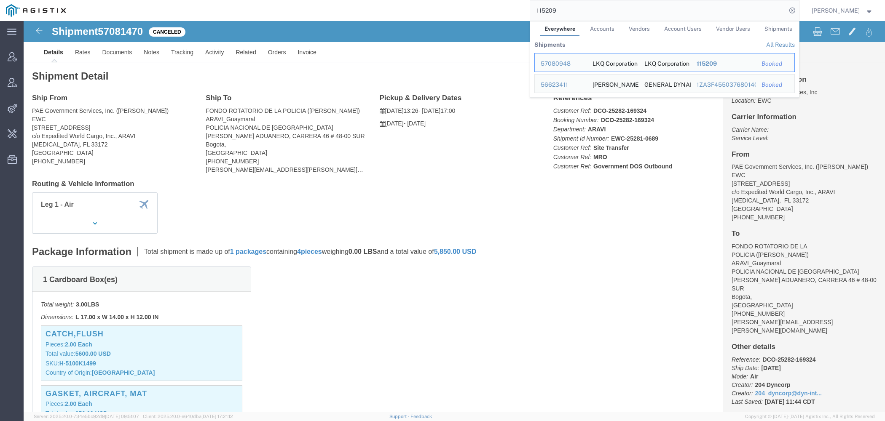
click at [555, 6] on input "115209" at bounding box center [658, 10] width 256 height 20
click at [555, 7] on input "115209" at bounding box center [658, 10] width 256 height 20
paste input "10"
click at [551, 11] on input "115210" at bounding box center [658, 10] width 256 height 20
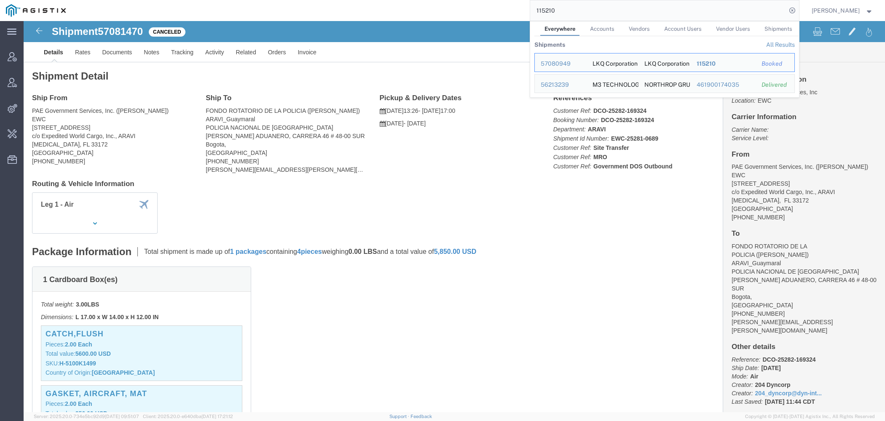
paste input "1"
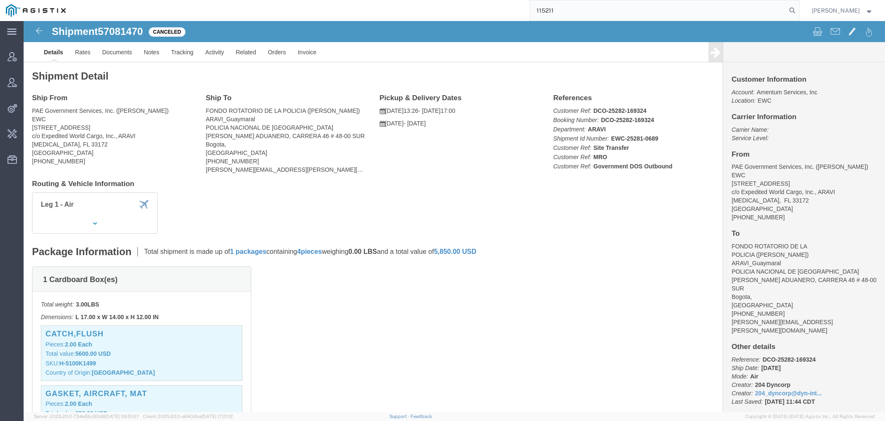
type input "115211"
